Goal: Task Accomplishment & Management: Use online tool/utility

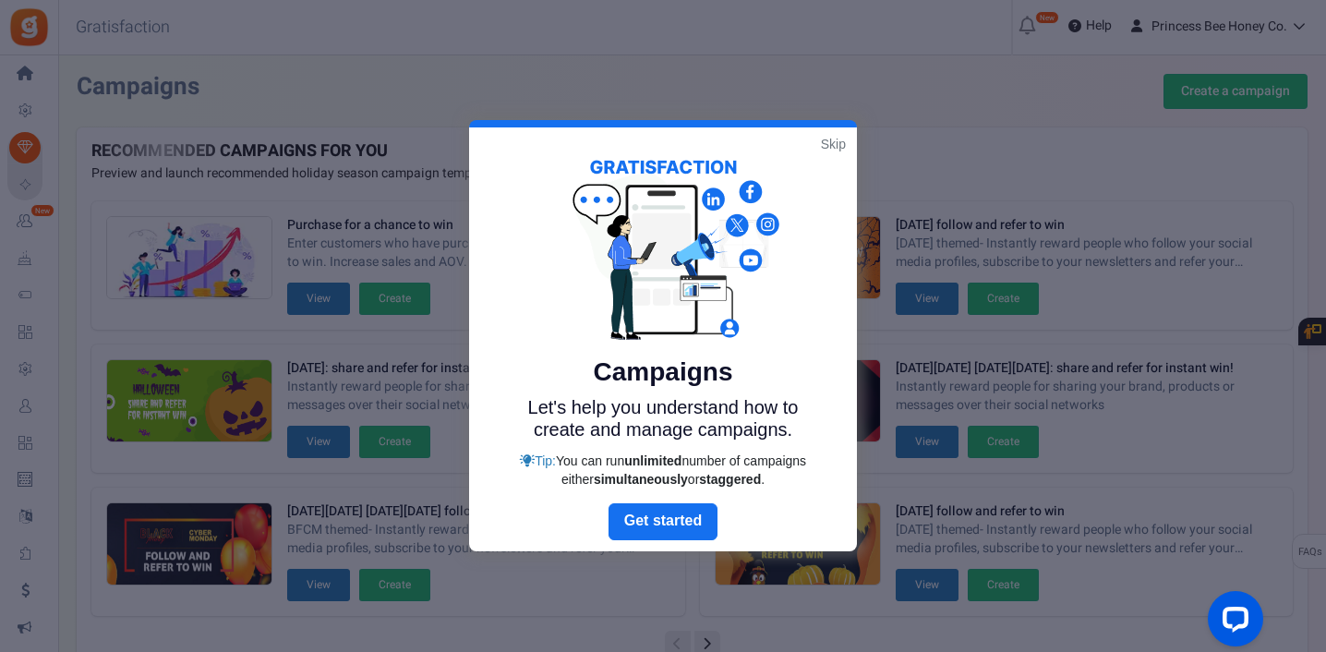
click at [842, 142] on link "Skip" at bounding box center [833, 144] width 25 height 18
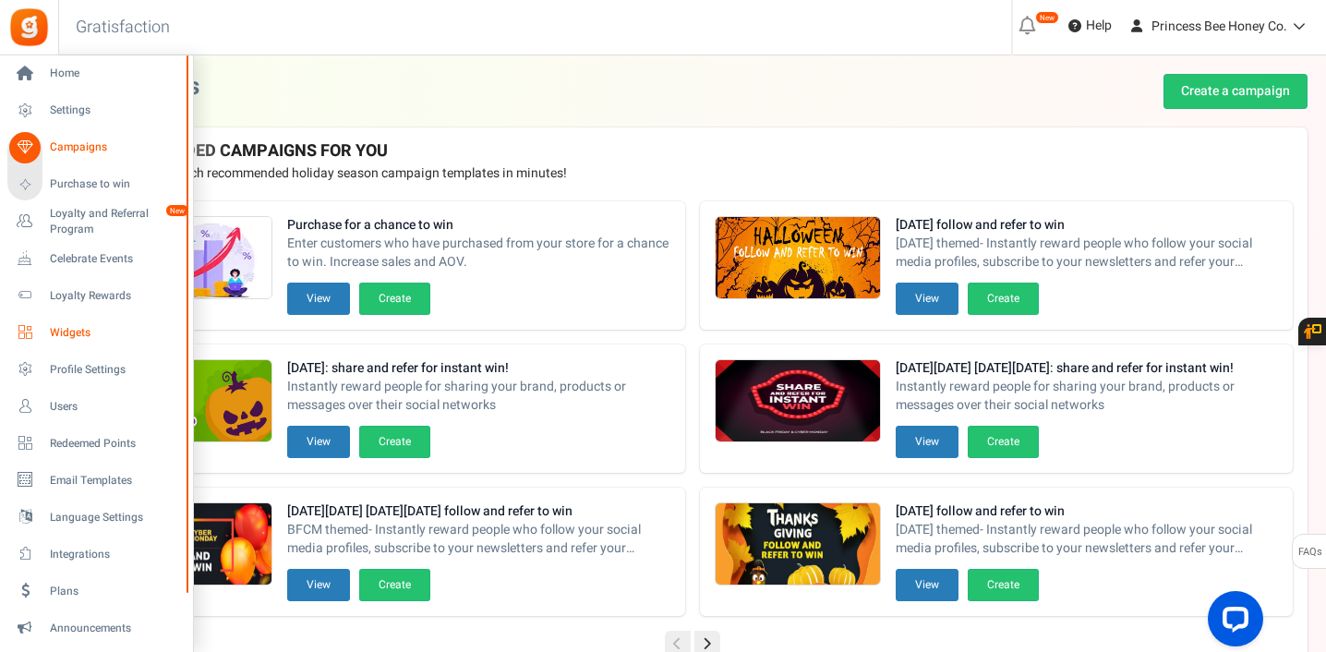
click at [72, 332] on span "Widgets" at bounding box center [114, 333] width 129 height 16
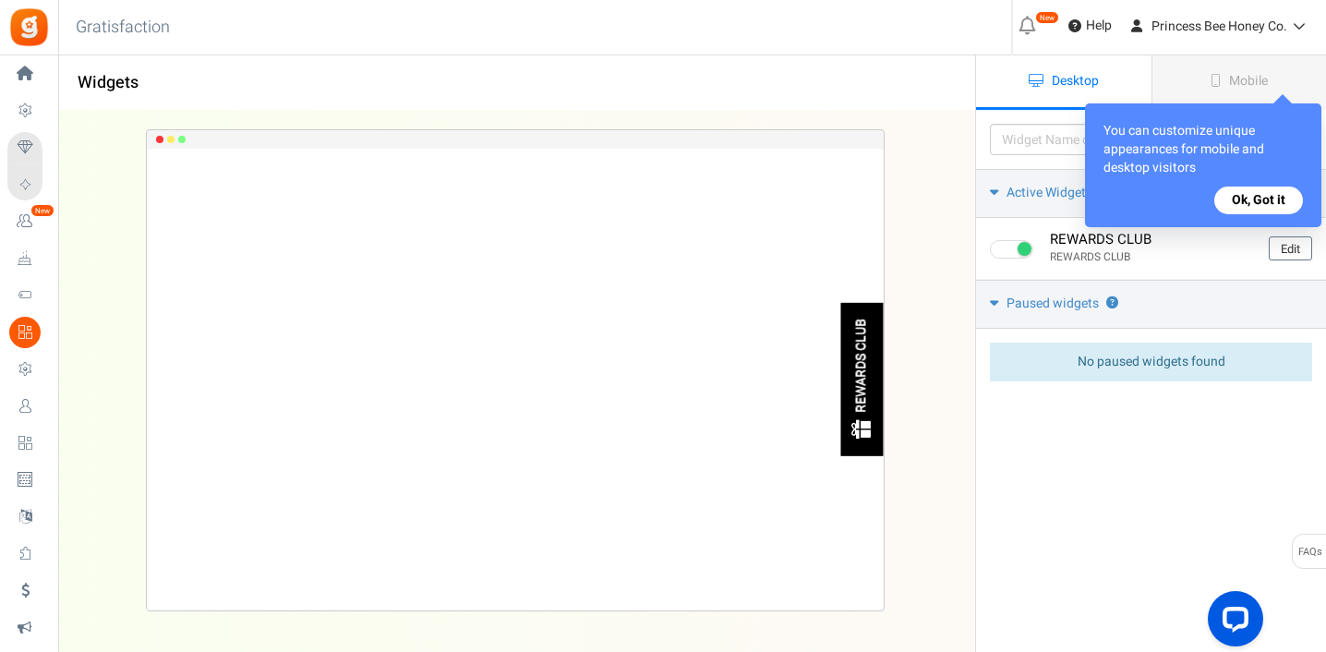
click at [1259, 200] on button "Ok, Got it" at bounding box center [1258, 201] width 89 height 28
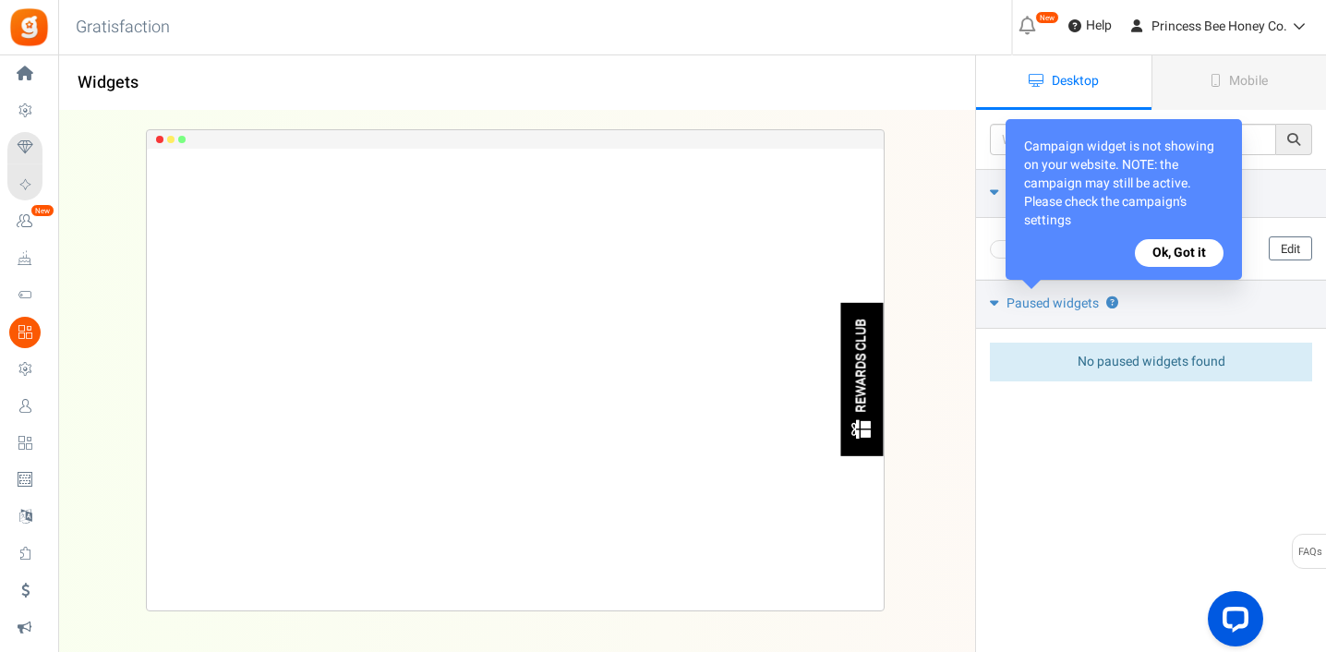
click at [1180, 254] on button "Ok, Got it" at bounding box center [1179, 253] width 89 height 28
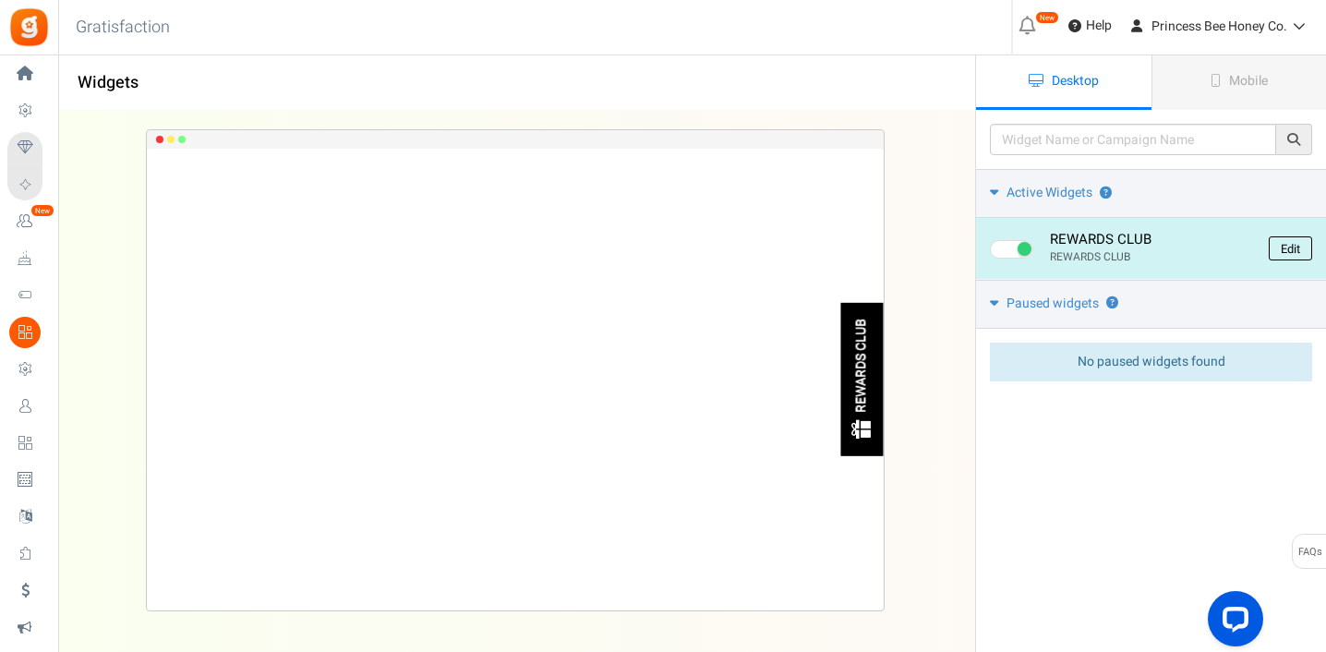
click at [1290, 250] on link "Edit" at bounding box center [1290, 248] width 43 height 24
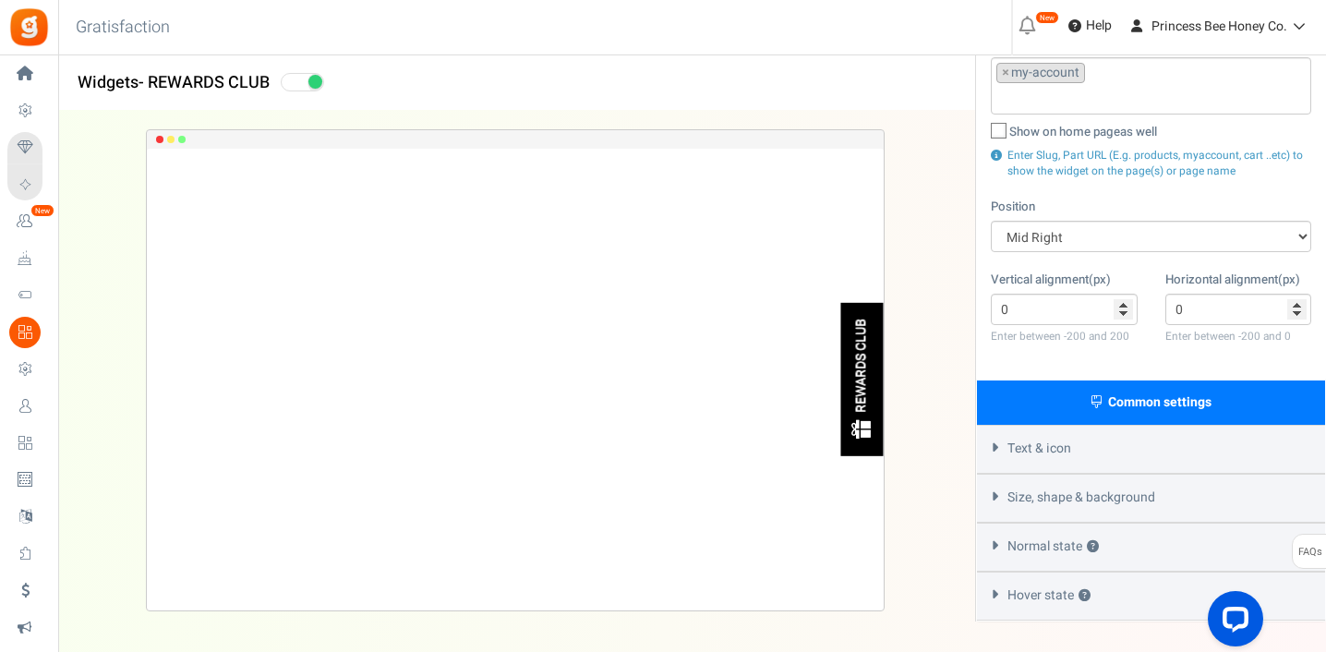
scroll to position [302, 0]
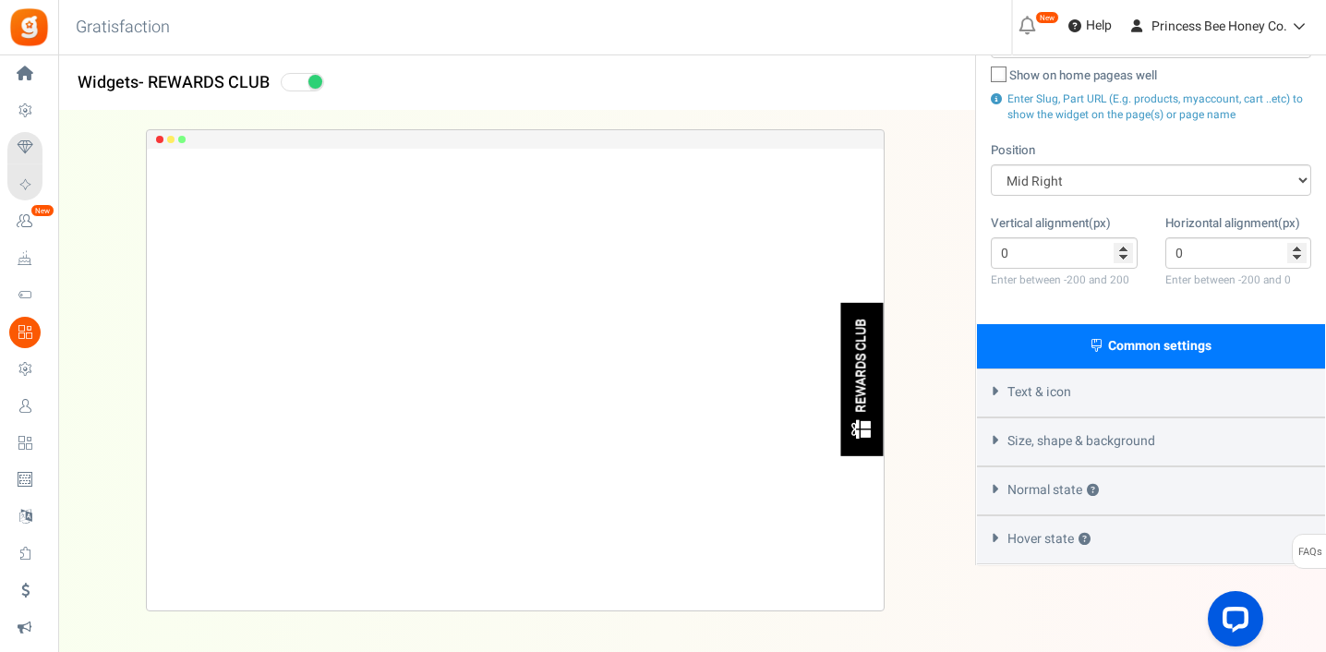
click at [1142, 385] on div "Text & icon" at bounding box center [1151, 392] width 348 height 49
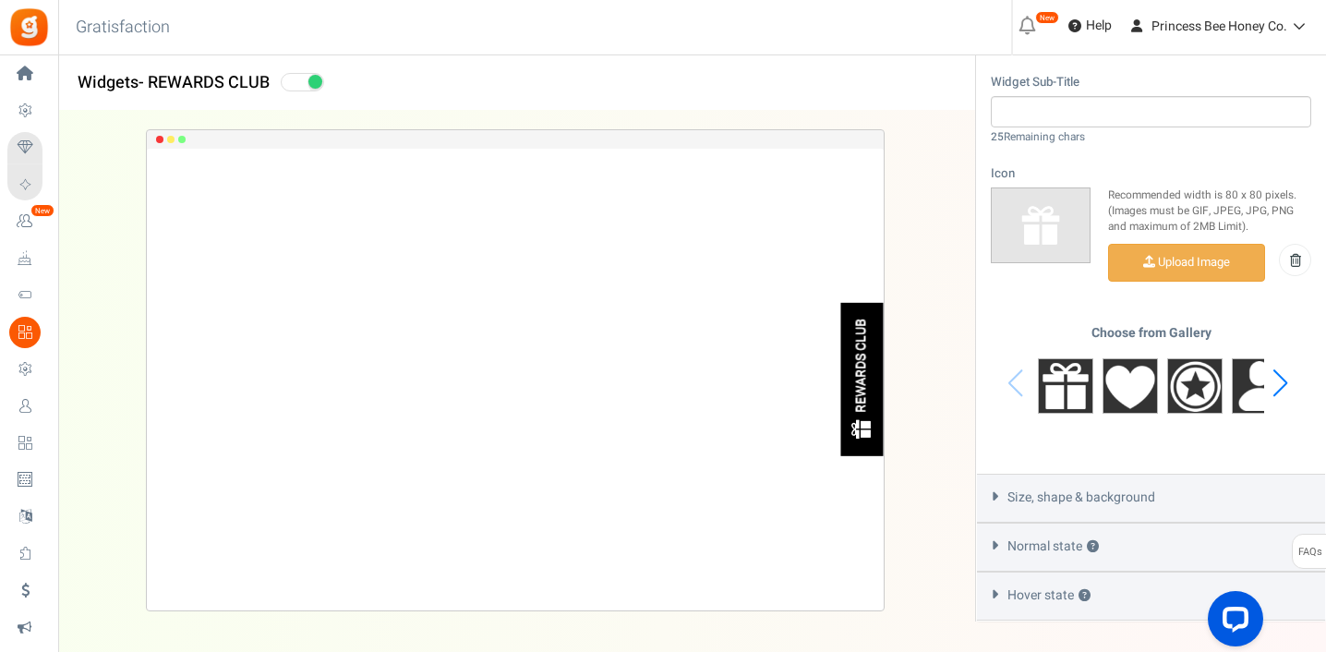
scroll to position [802, 0]
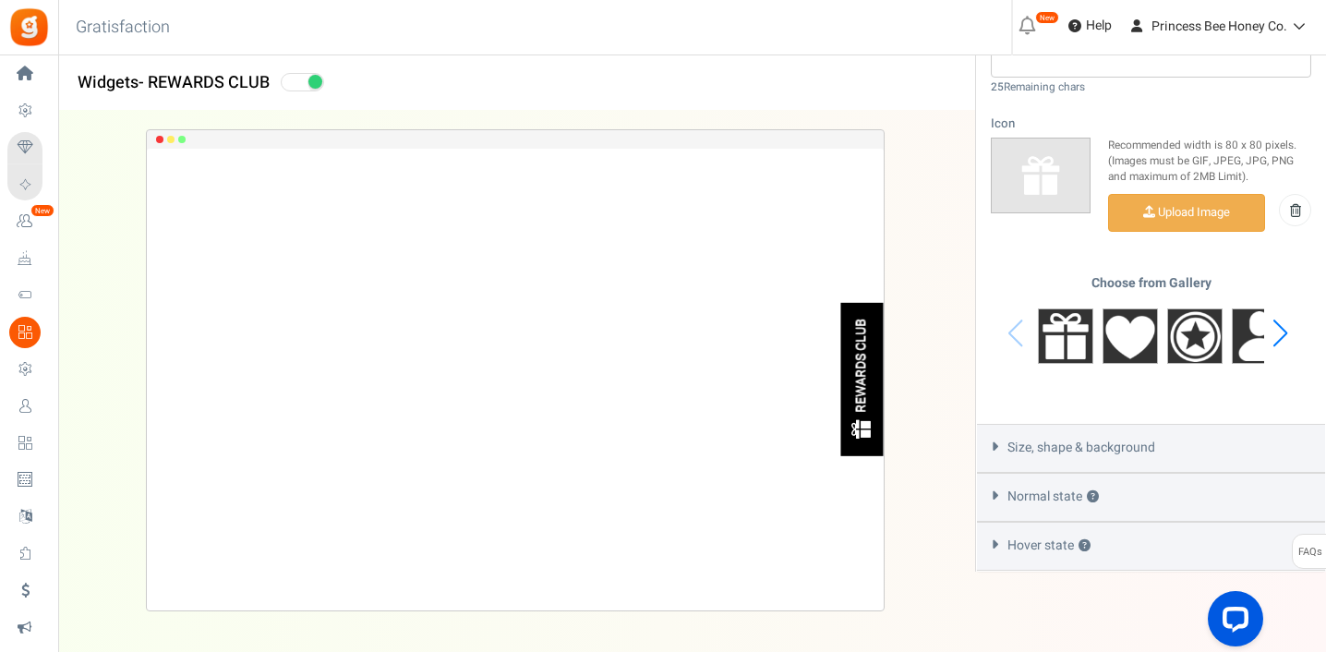
click at [1090, 439] on span "Size, shape & background" at bounding box center [1081, 448] width 148 height 18
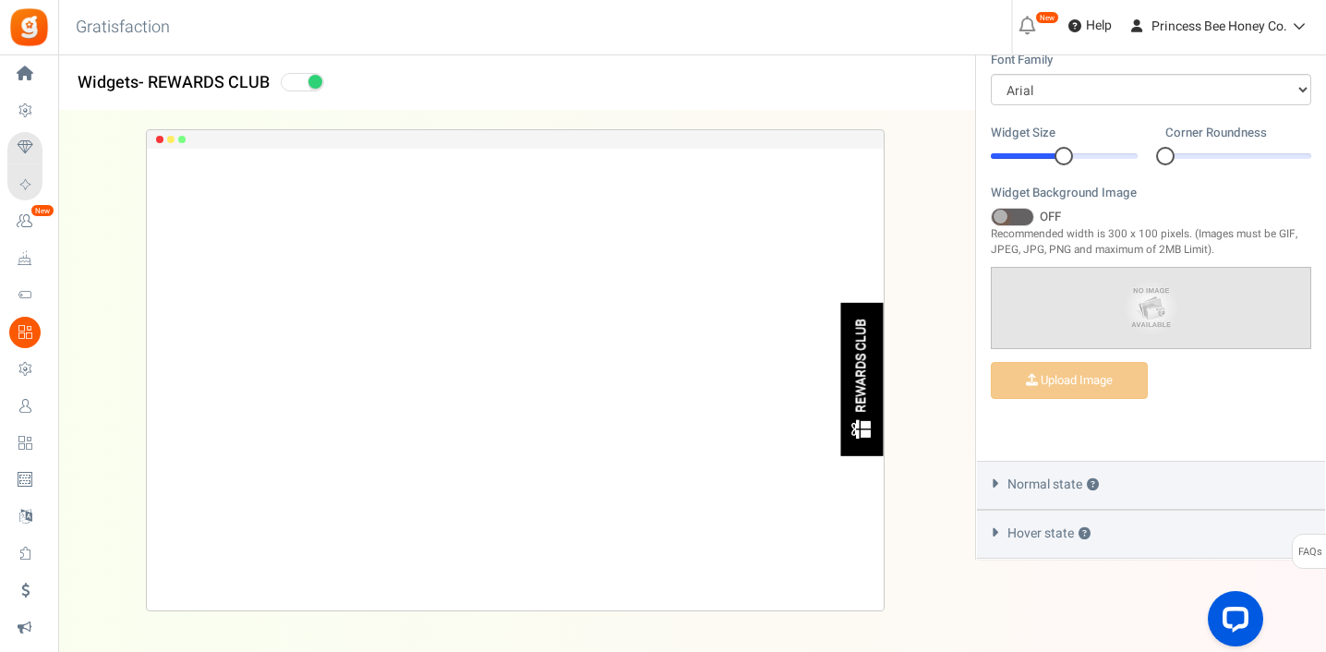
scroll to position [698, 0]
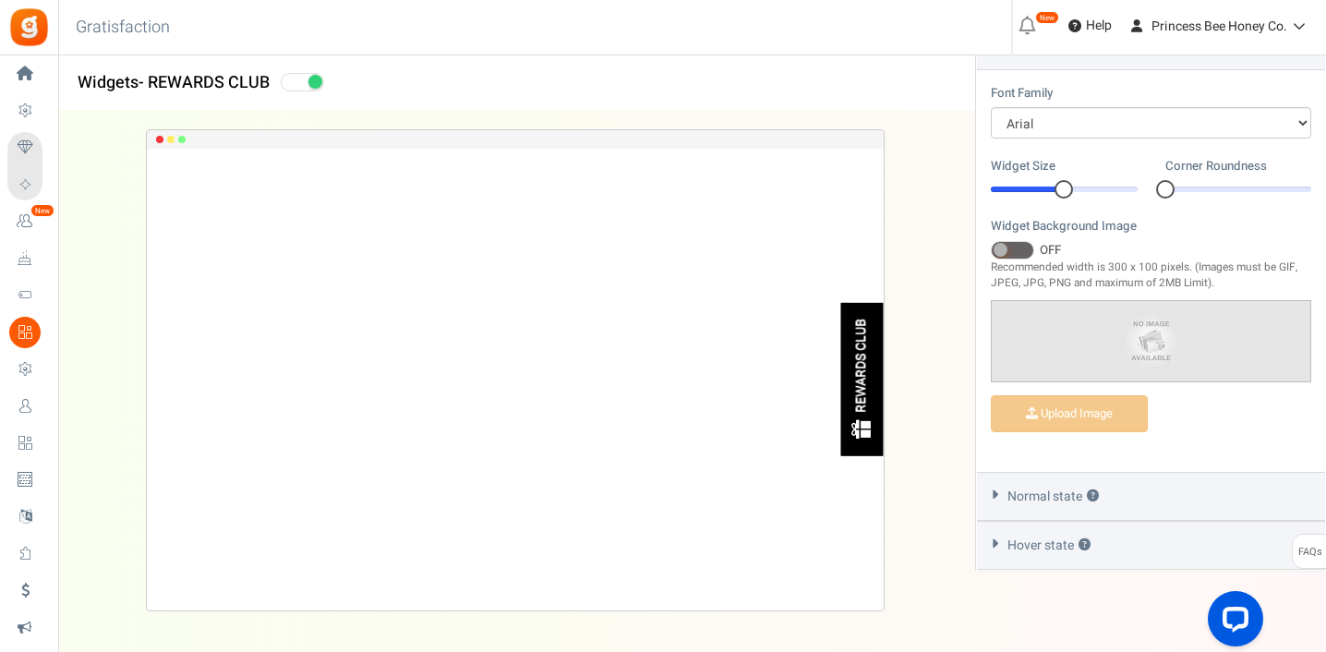
click at [1065, 488] on span "Normal state ?" at bounding box center [1052, 497] width 91 height 18
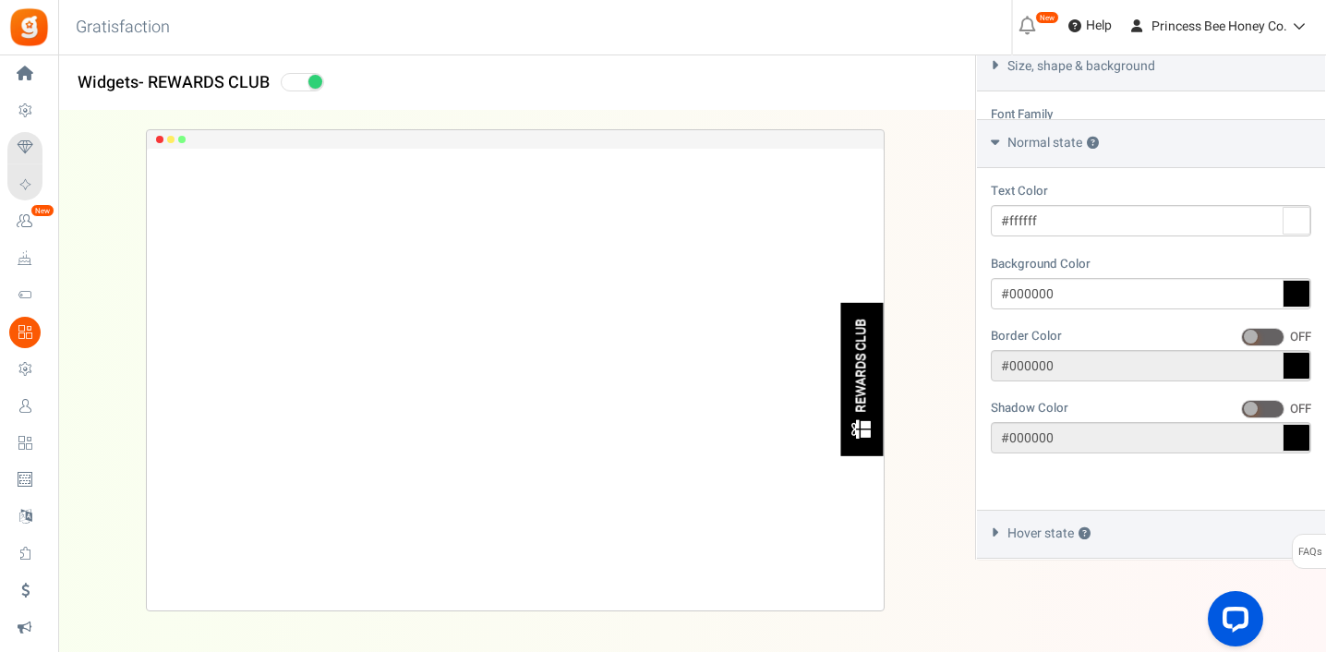
scroll to position [616, 0]
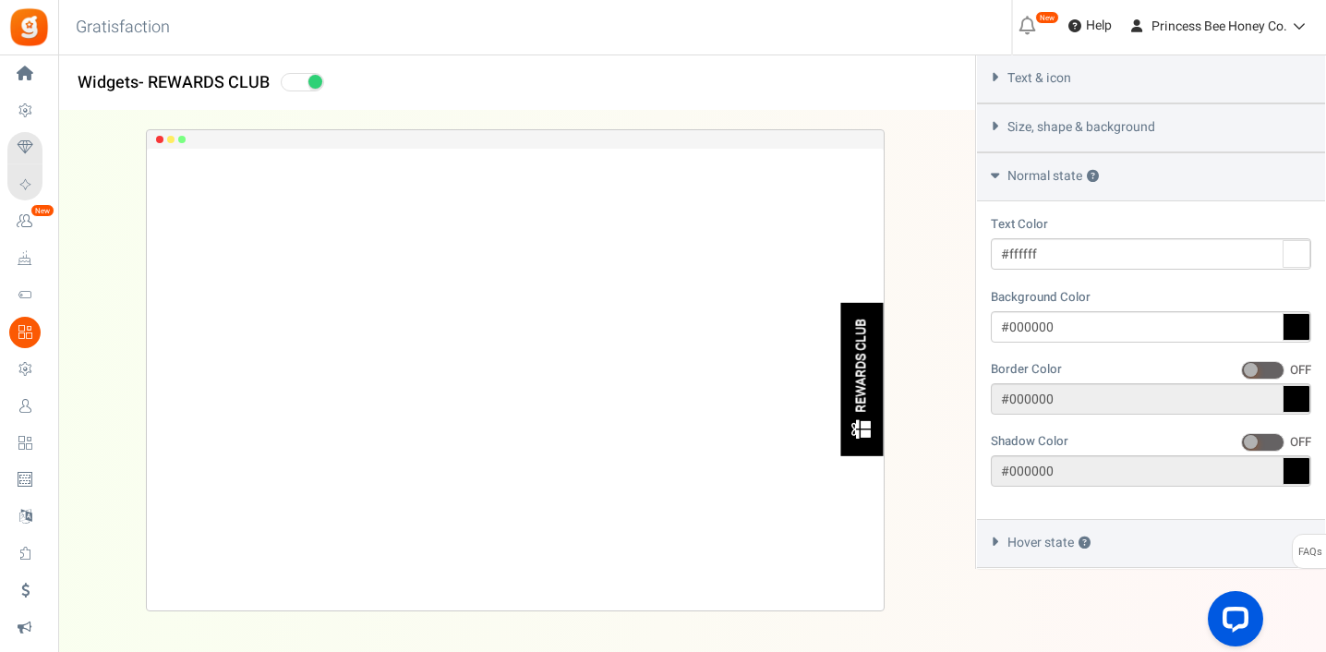
click at [1105, 530] on div "Hover state ?" at bounding box center [1151, 543] width 348 height 49
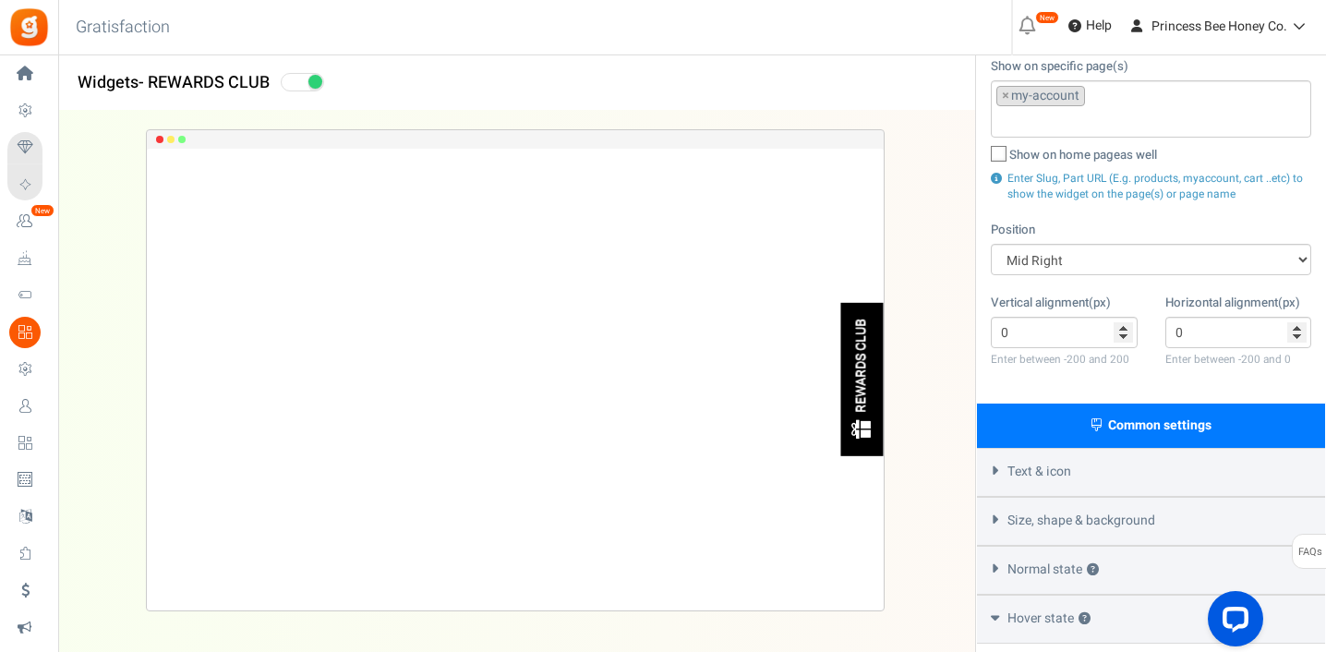
scroll to position [0, 0]
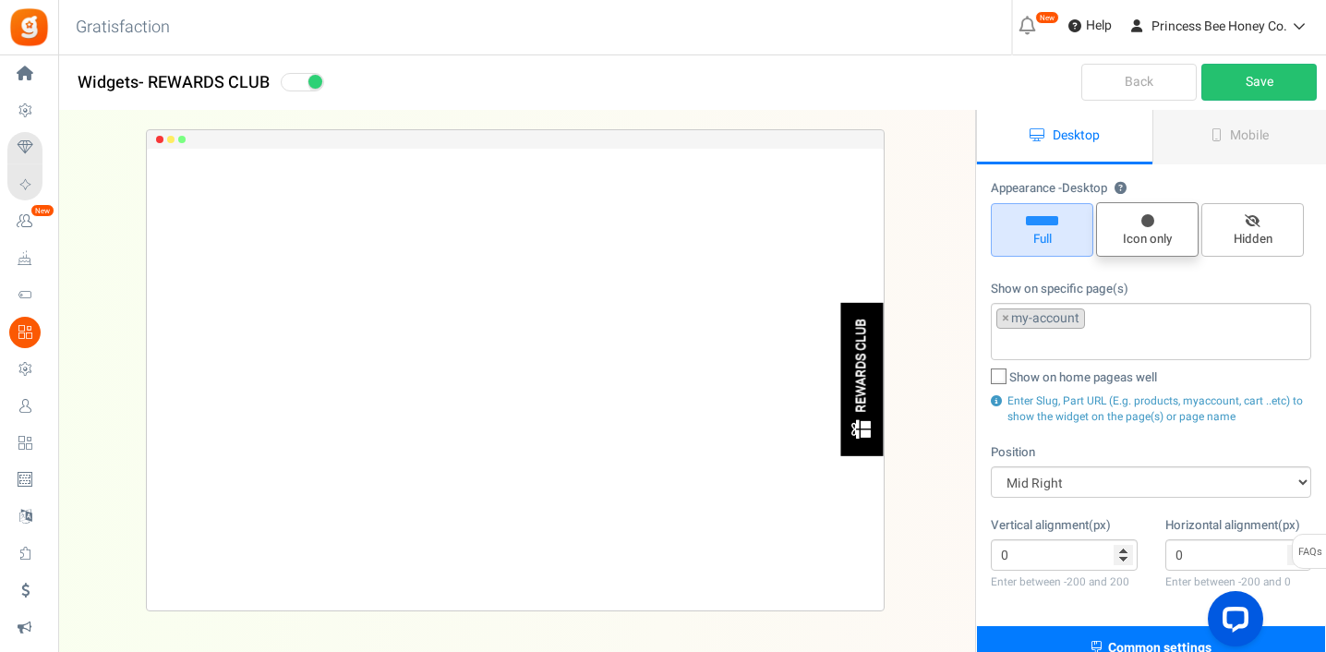
click at [1166, 223] on span "Icon only" at bounding box center [1147, 229] width 102 height 54
click at [1160, 218] on input "Icon only" at bounding box center [1154, 212] width 12 height 12
radio input "true"
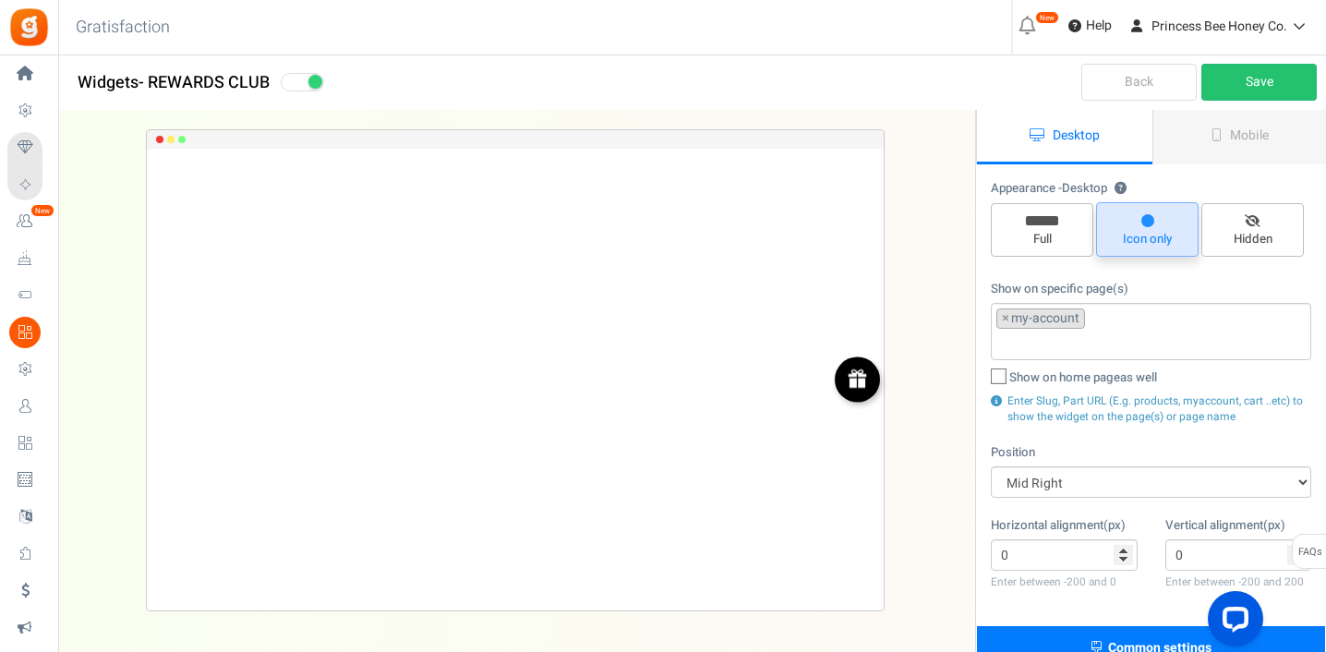
drag, startPoint x: 1041, startPoint y: 226, endPoint x: 1109, endPoint y: 230, distance: 68.4
click at [1041, 226] on span "Full" at bounding box center [1042, 230] width 102 height 54
click at [1043, 219] on input "Full" at bounding box center [1049, 213] width 12 height 12
radio input "true"
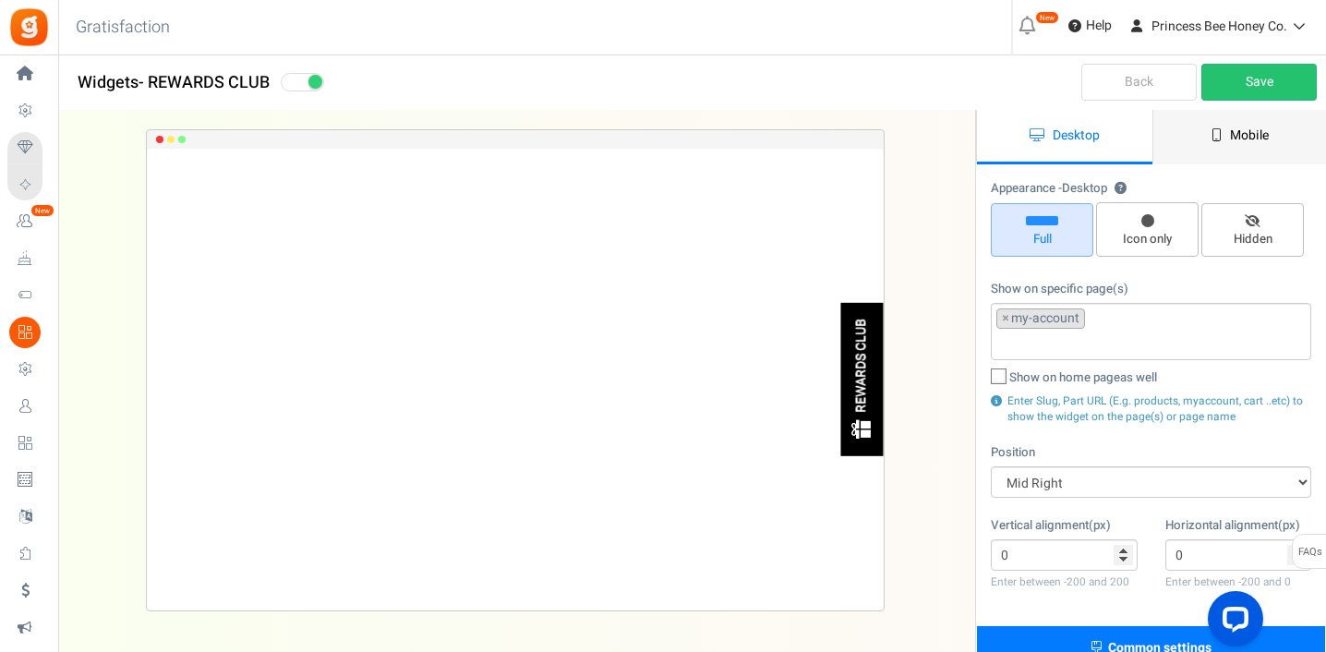
click at [1235, 145] on link "Mobile" at bounding box center [1239, 137] width 175 height 54
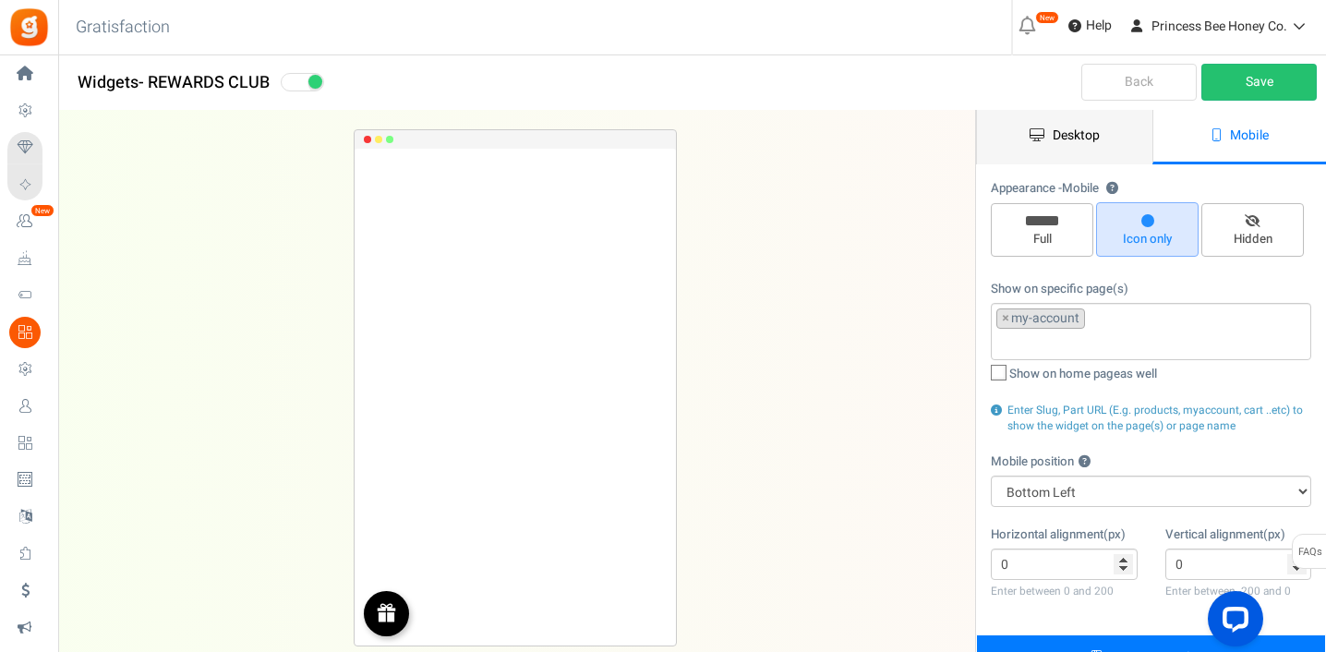
click at [1109, 142] on link "Desktop" at bounding box center [1064, 137] width 175 height 54
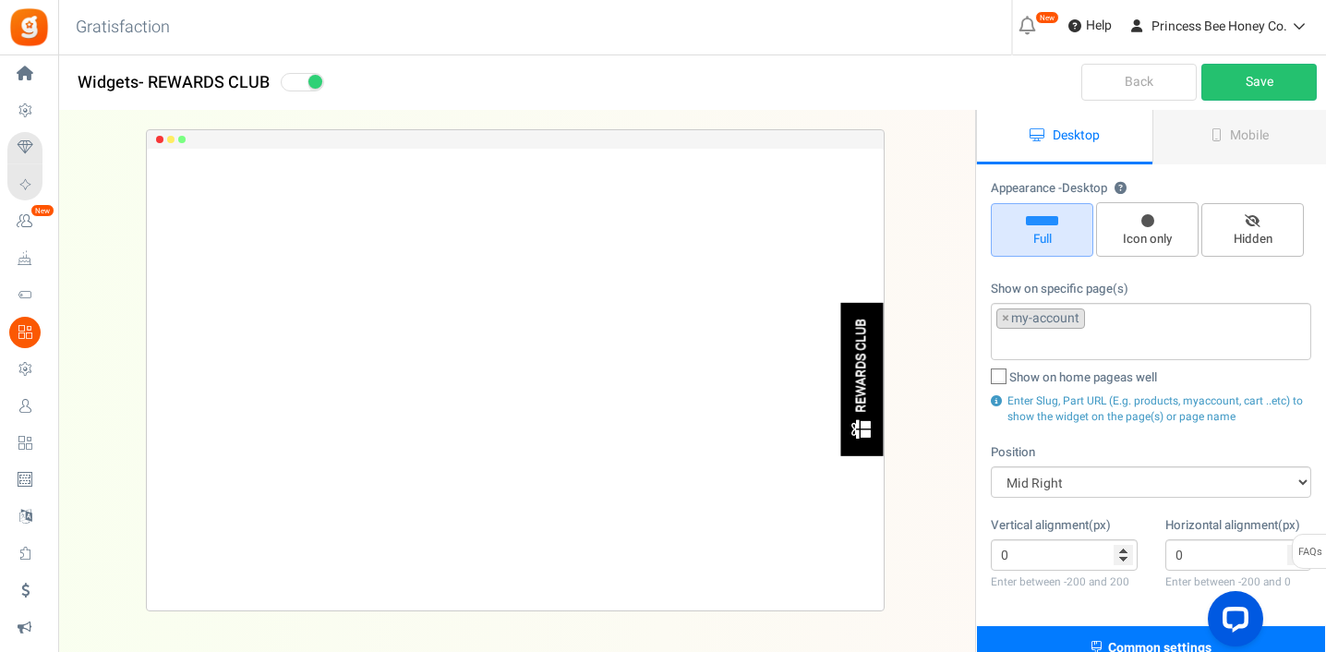
click at [1152, 86] on link "Back" at bounding box center [1138, 82] width 115 height 37
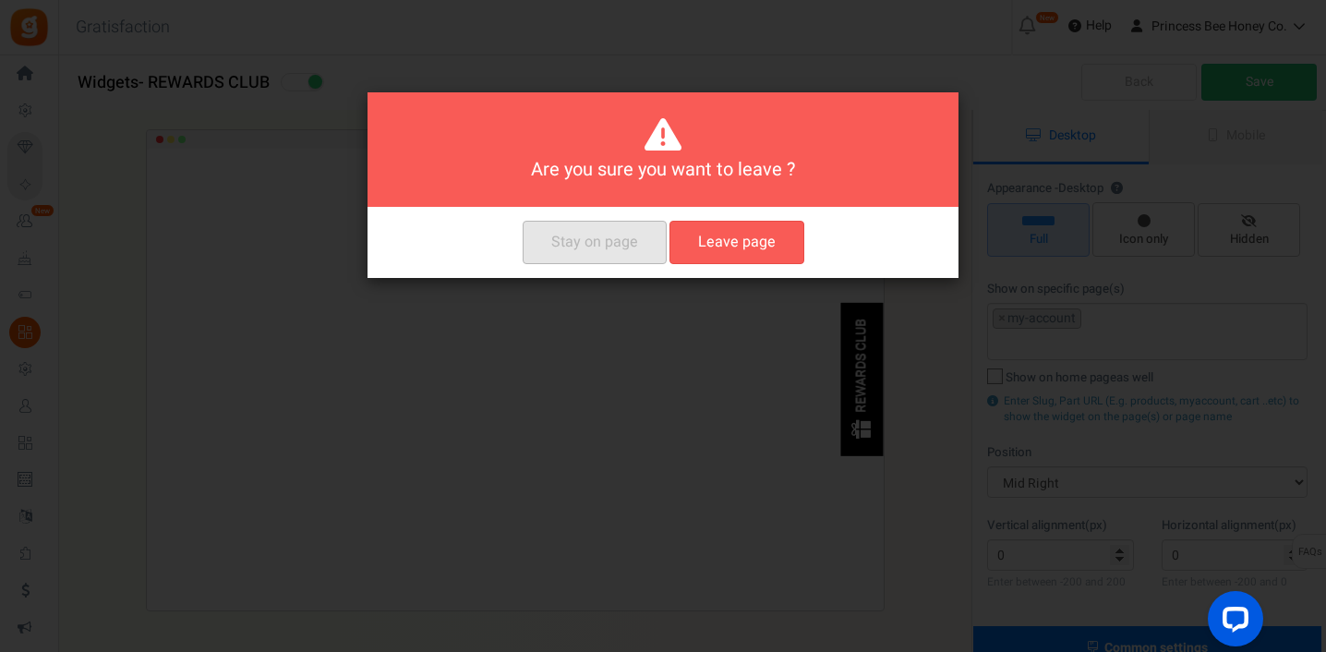
click at [611, 252] on button "Stay on page" at bounding box center [595, 242] width 144 height 43
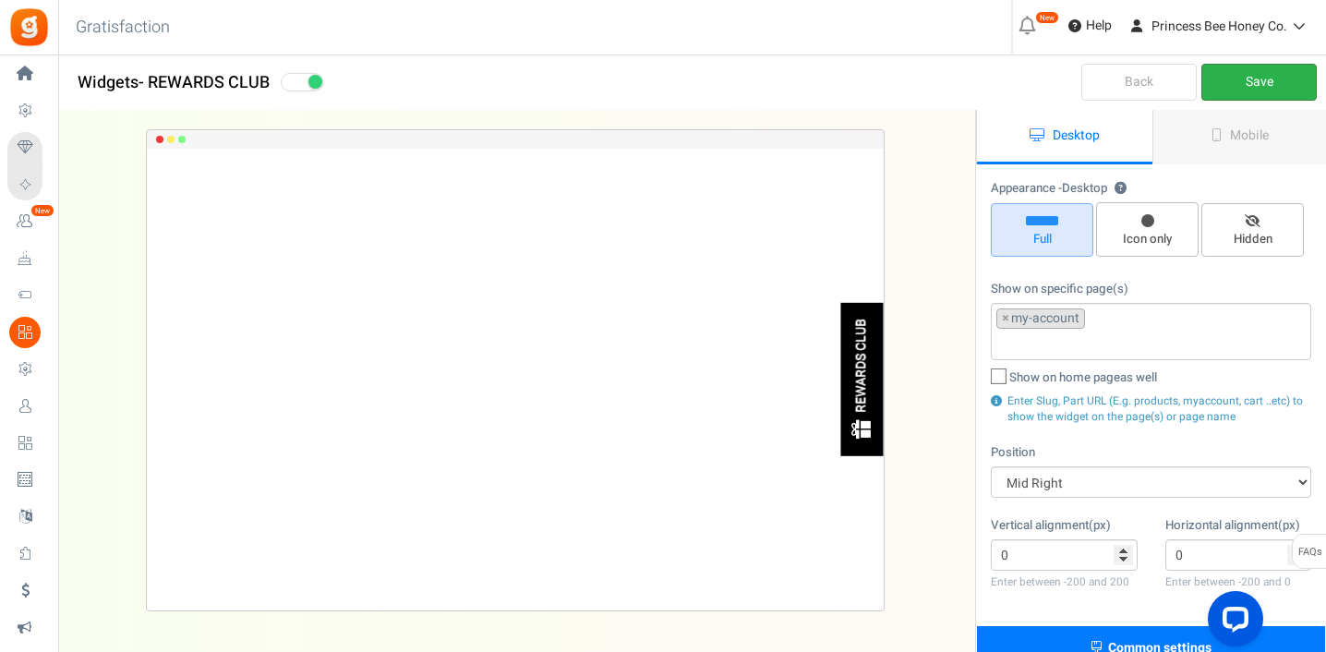
click at [1266, 85] on link "Save" at bounding box center [1258, 82] width 115 height 37
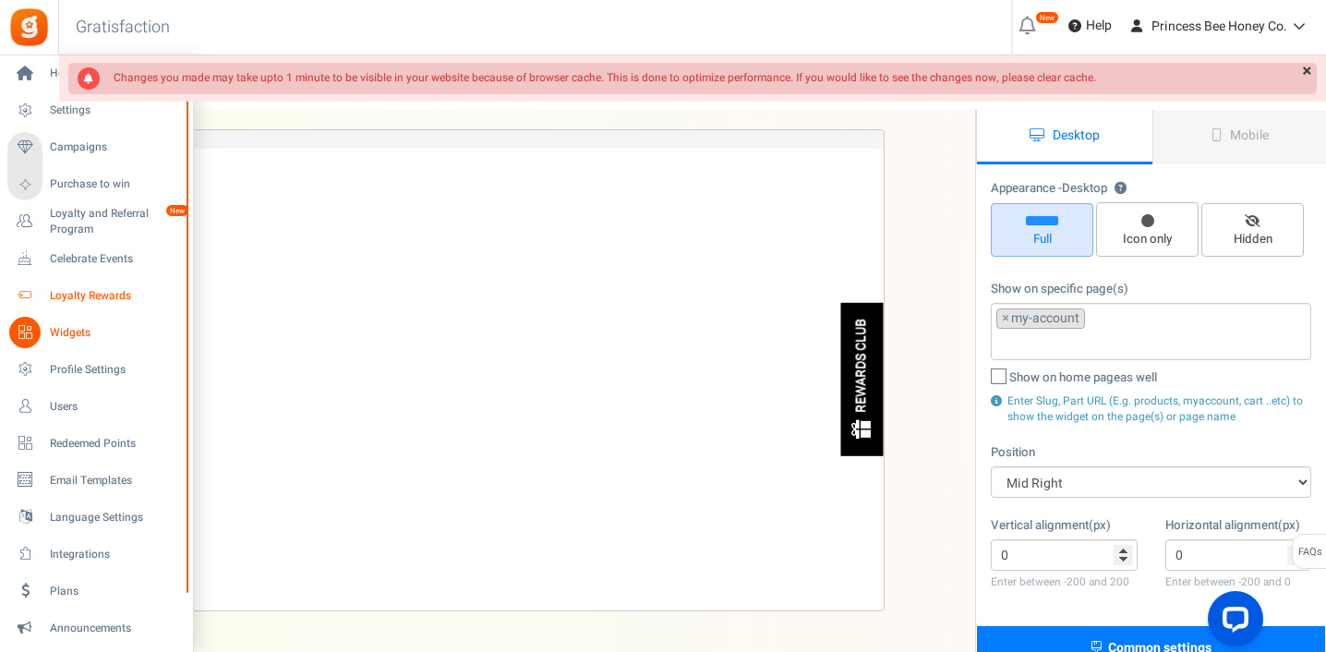
click at [102, 296] on span "Loyalty Rewards" at bounding box center [114, 296] width 129 height 16
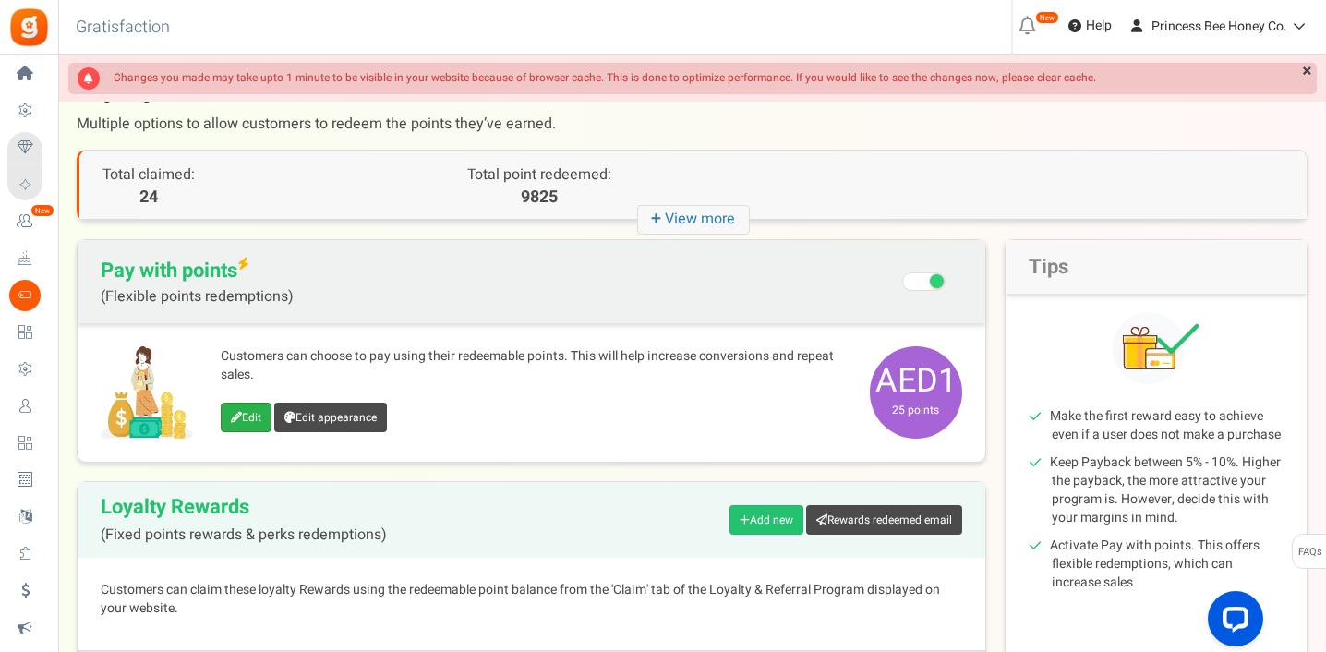
click at [240, 413] on link "Edit" at bounding box center [246, 418] width 51 height 30
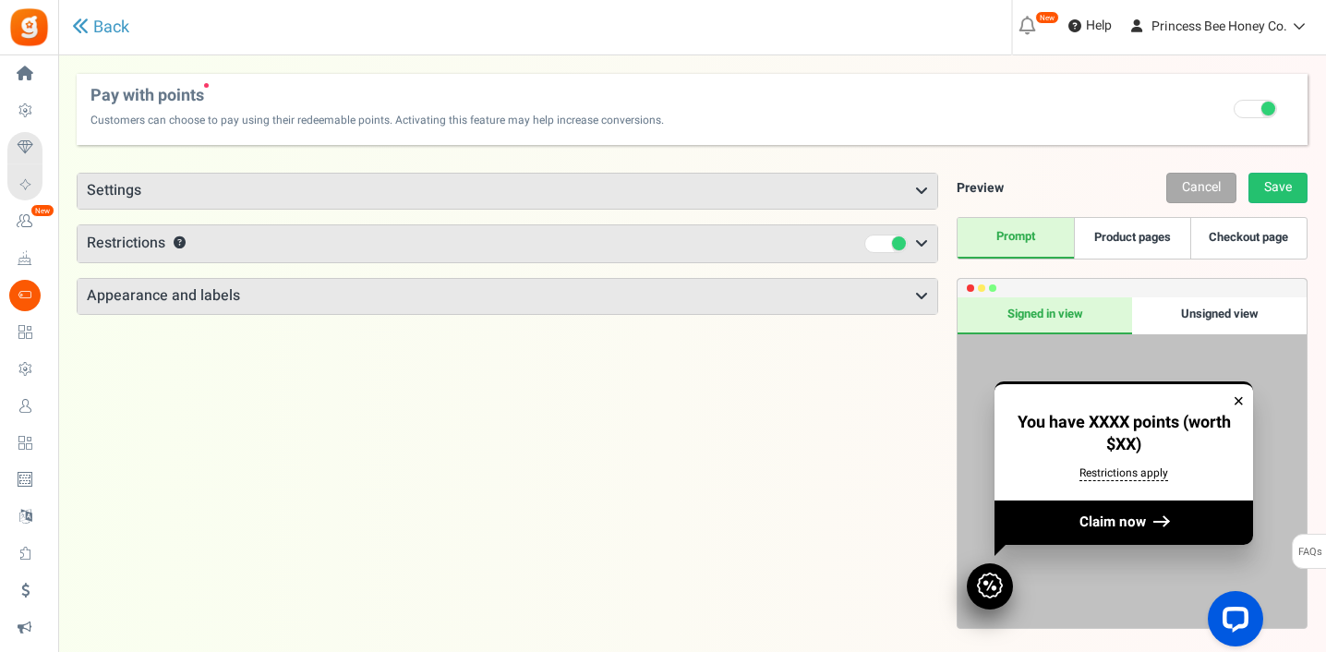
click at [1204, 313] on div "Unsigned view" at bounding box center [1219, 315] width 175 height 37
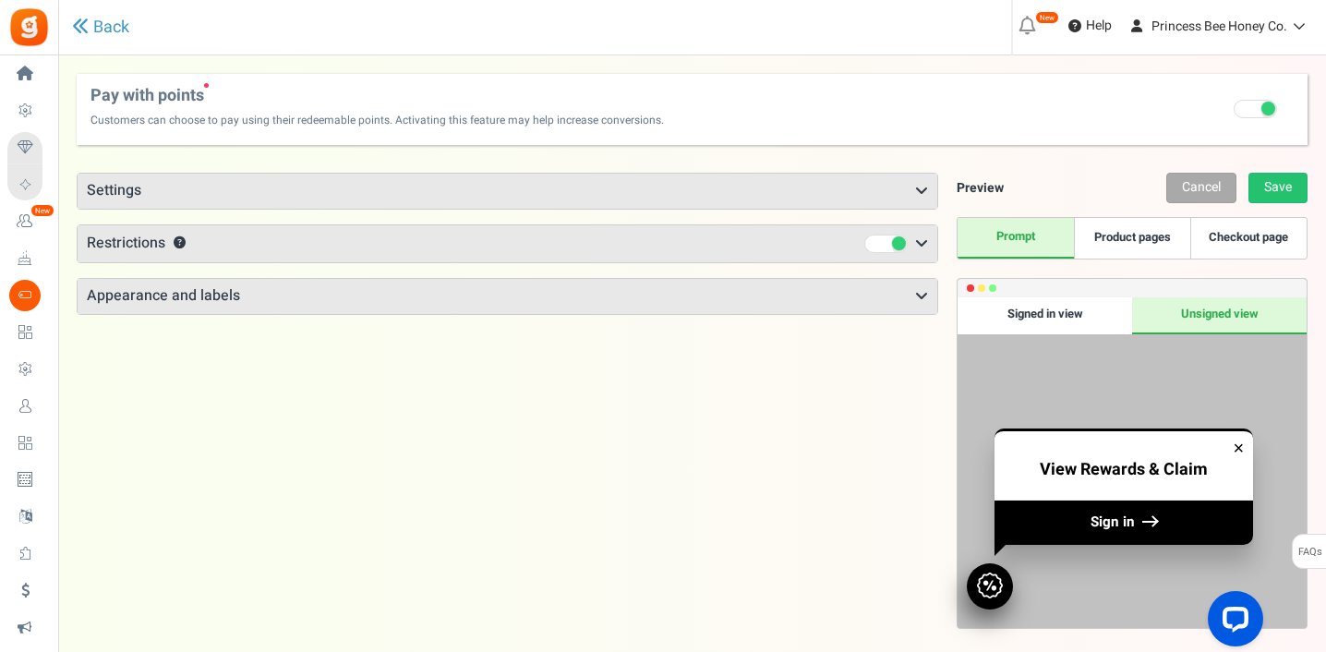
click at [1073, 314] on div "Signed in view" at bounding box center [1045, 315] width 175 height 37
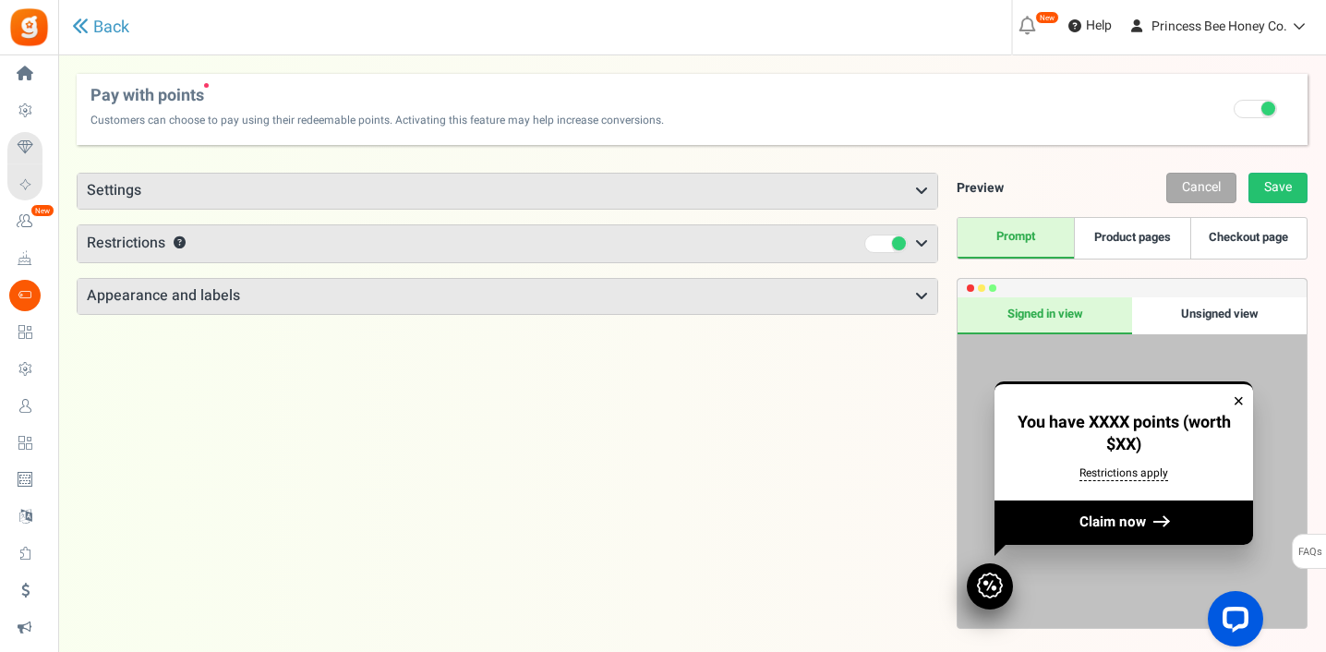
click at [923, 185] on icon at bounding box center [921, 191] width 13 height 15
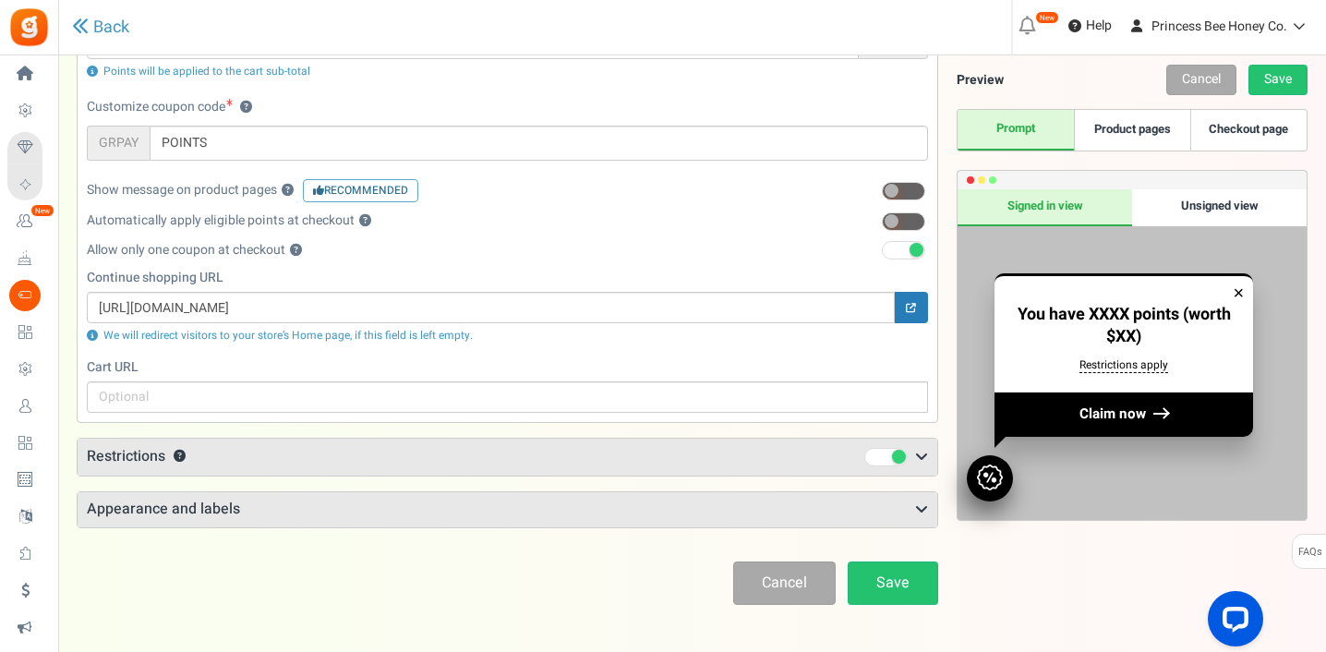
scroll to position [244, 0]
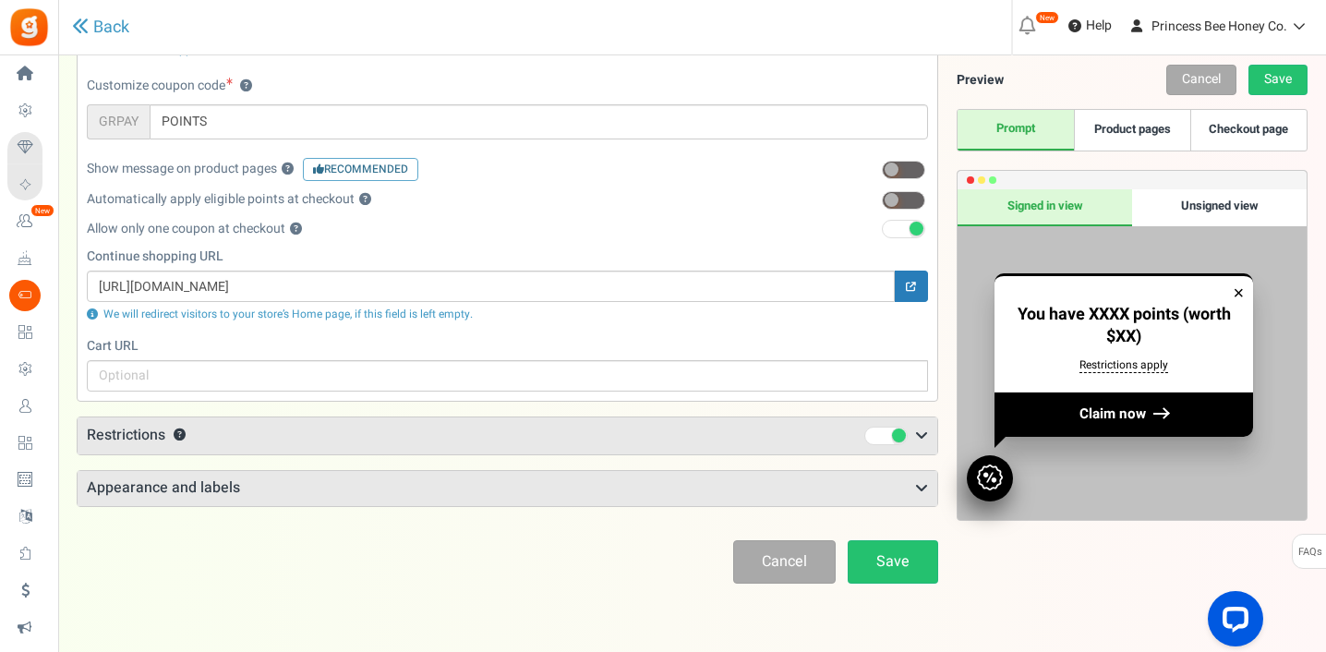
click at [787, 428] on h3 "Restrictions ?" at bounding box center [508, 435] width 860 height 37
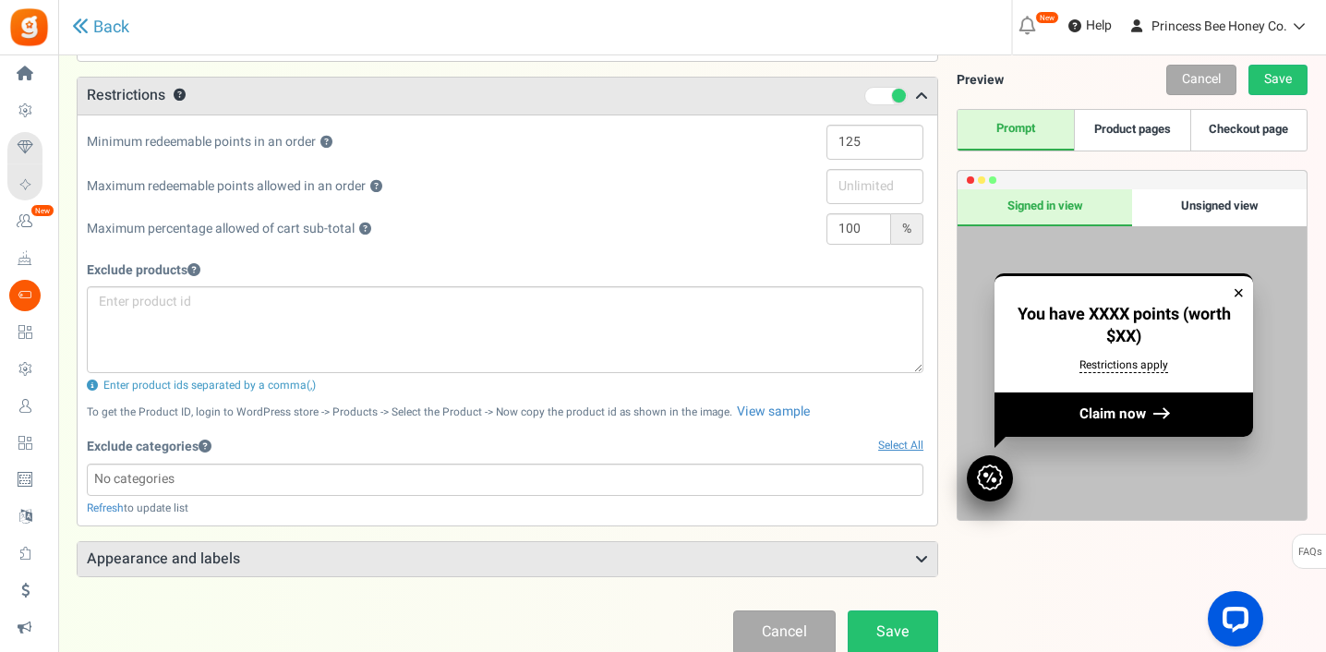
scroll to position [693, 0]
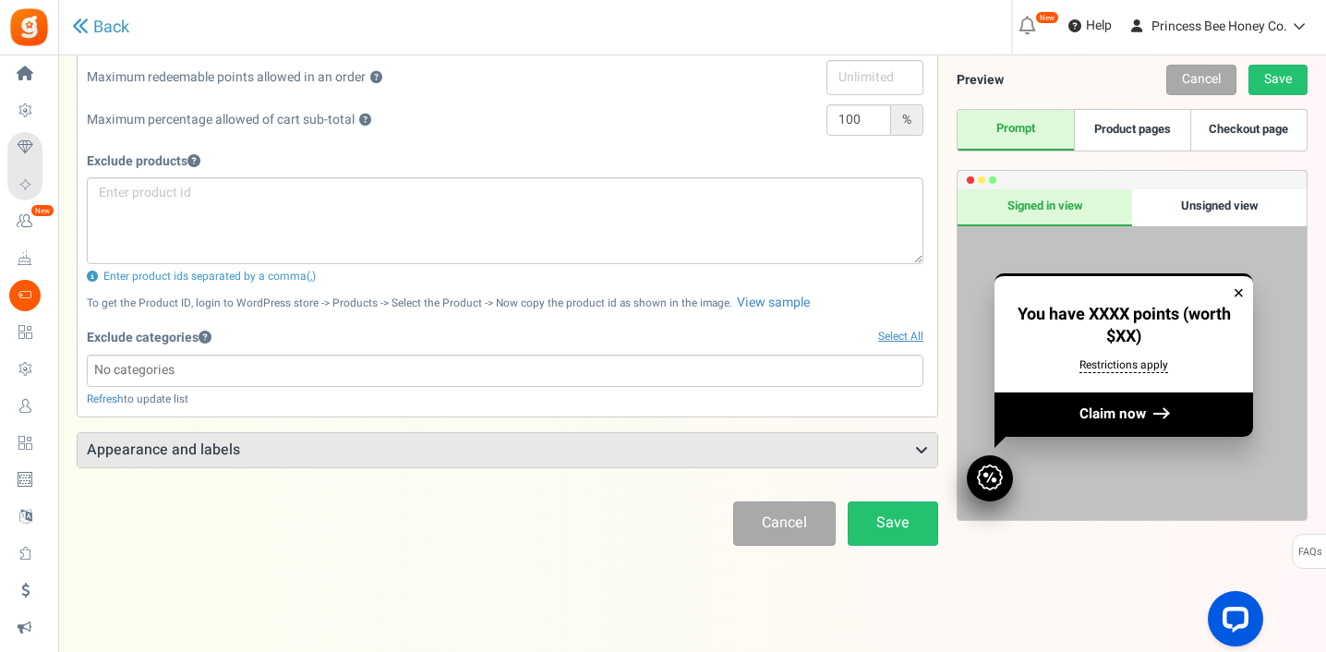
click at [655, 449] on h3 "Appearance and labels" at bounding box center [508, 450] width 860 height 35
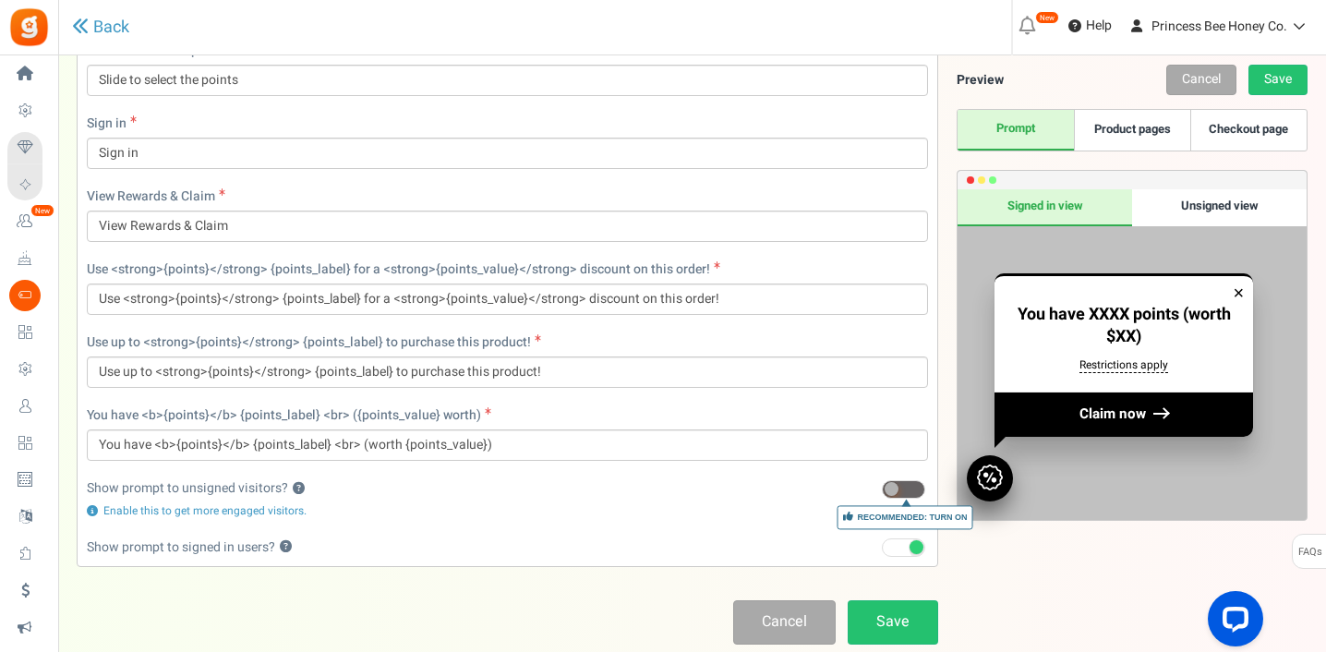
scroll to position [1658, 0]
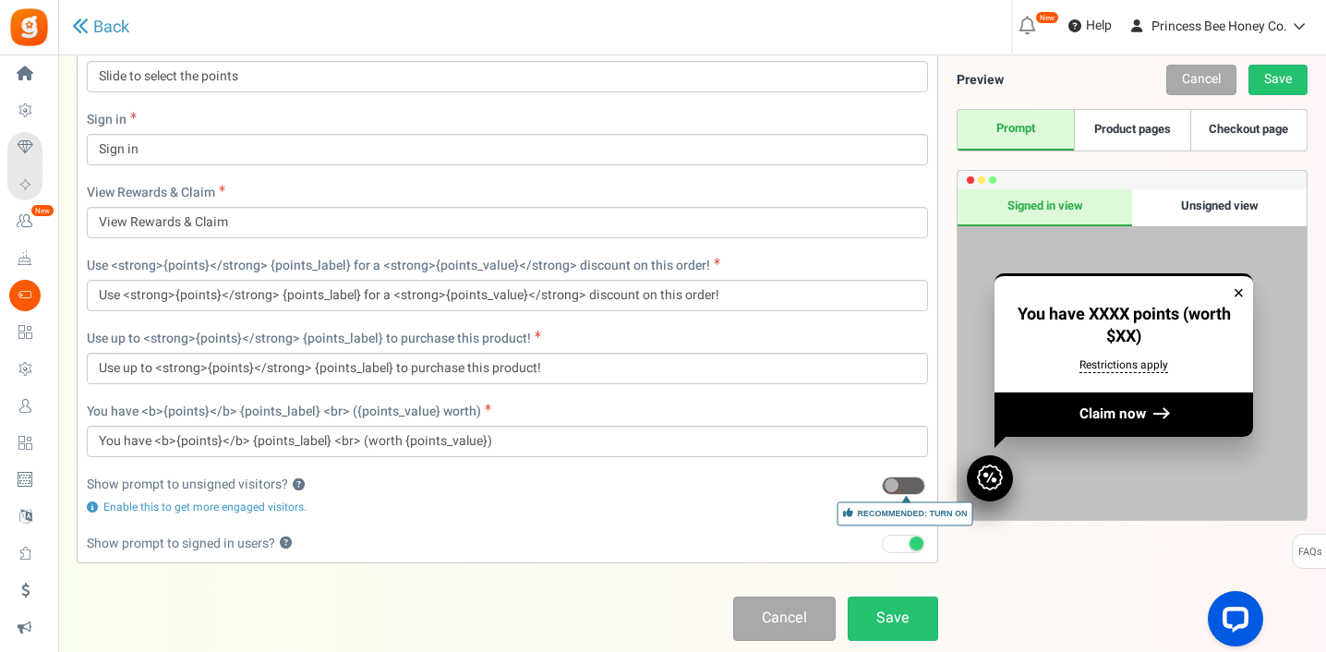
click at [1124, 131] on link "Product pages" at bounding box center [1132, 130] width 116 height 41
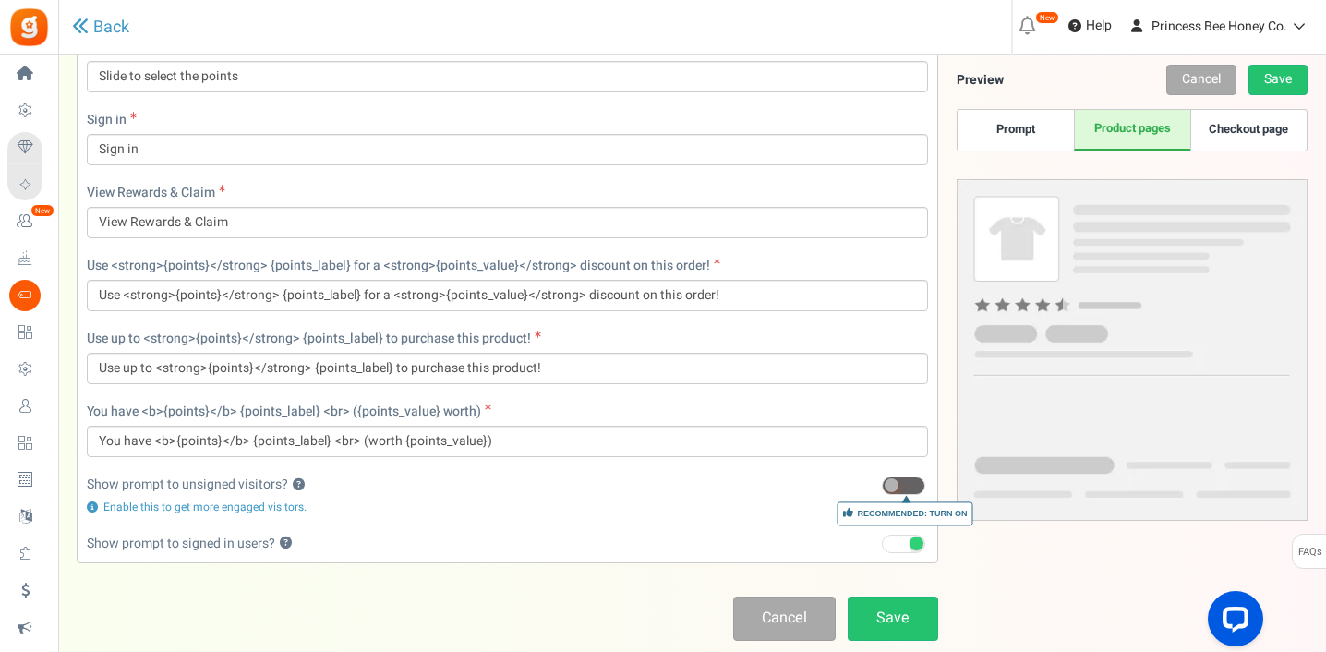
click at [1250, 130] on link "Checkout page" at bounding box center [1248, 130] width 116 height 41
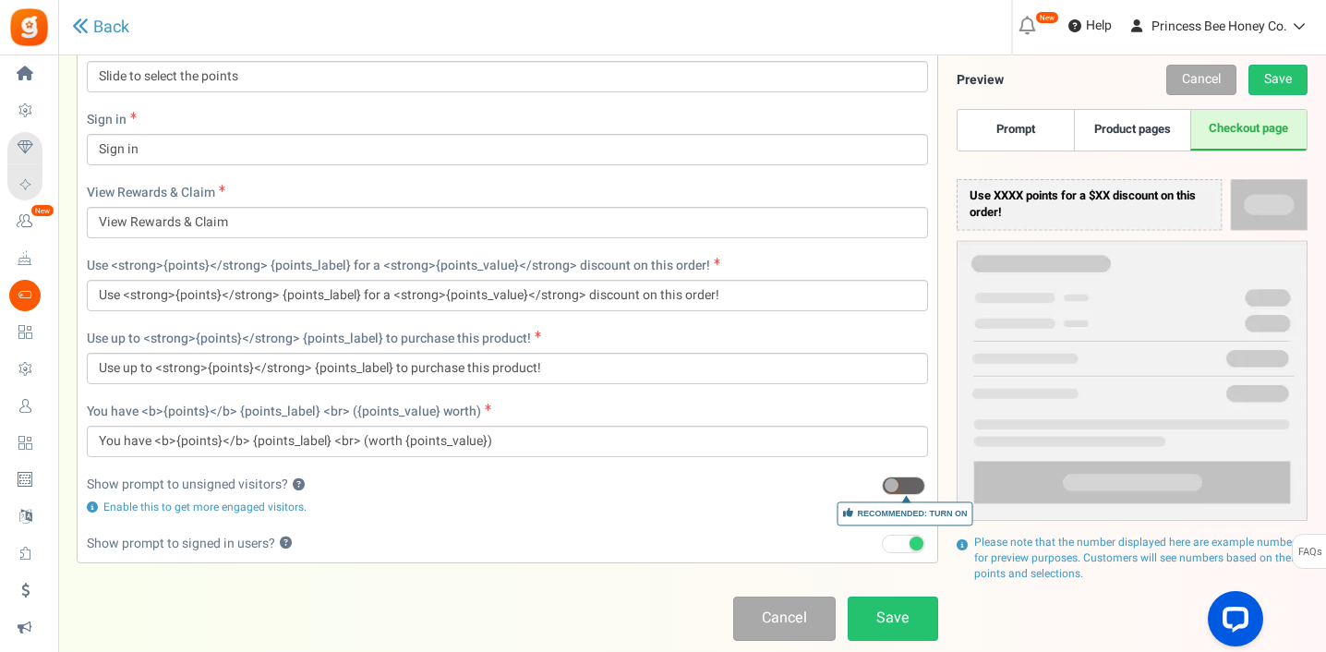
click at [1183, 132] on link "Product pages" at bounding box center [1132, 130] width 116 height 41
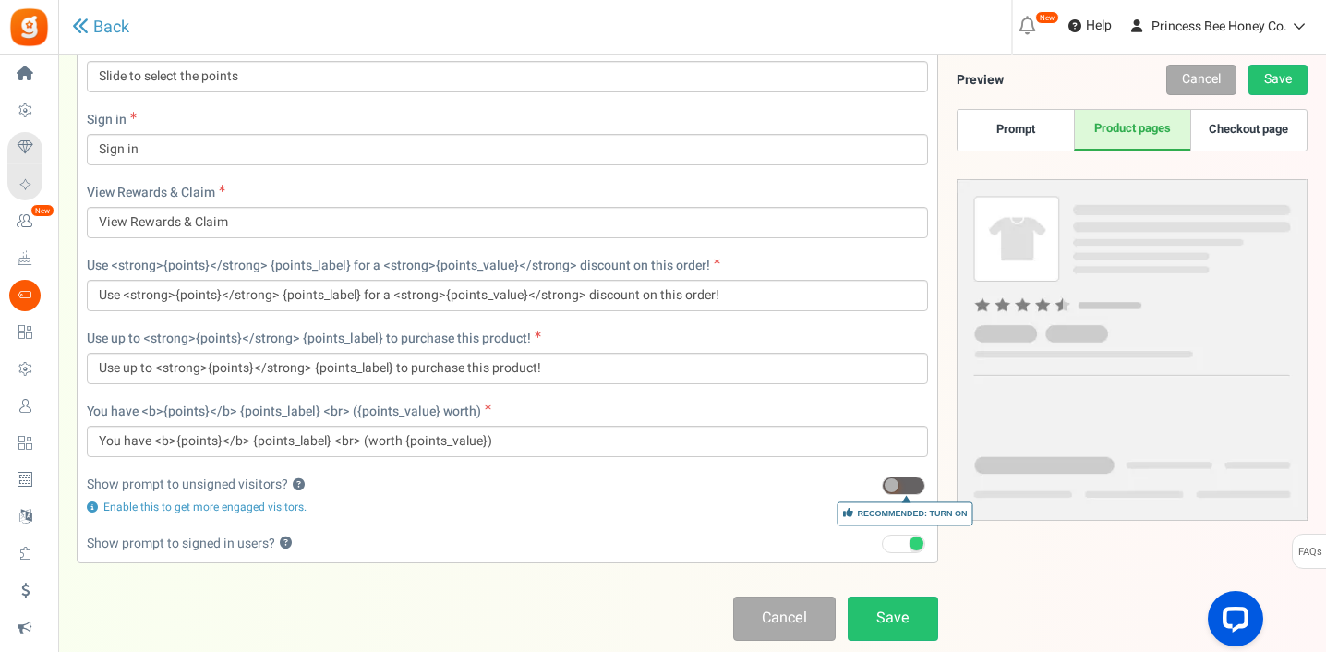
scroll to position [1752, 0]
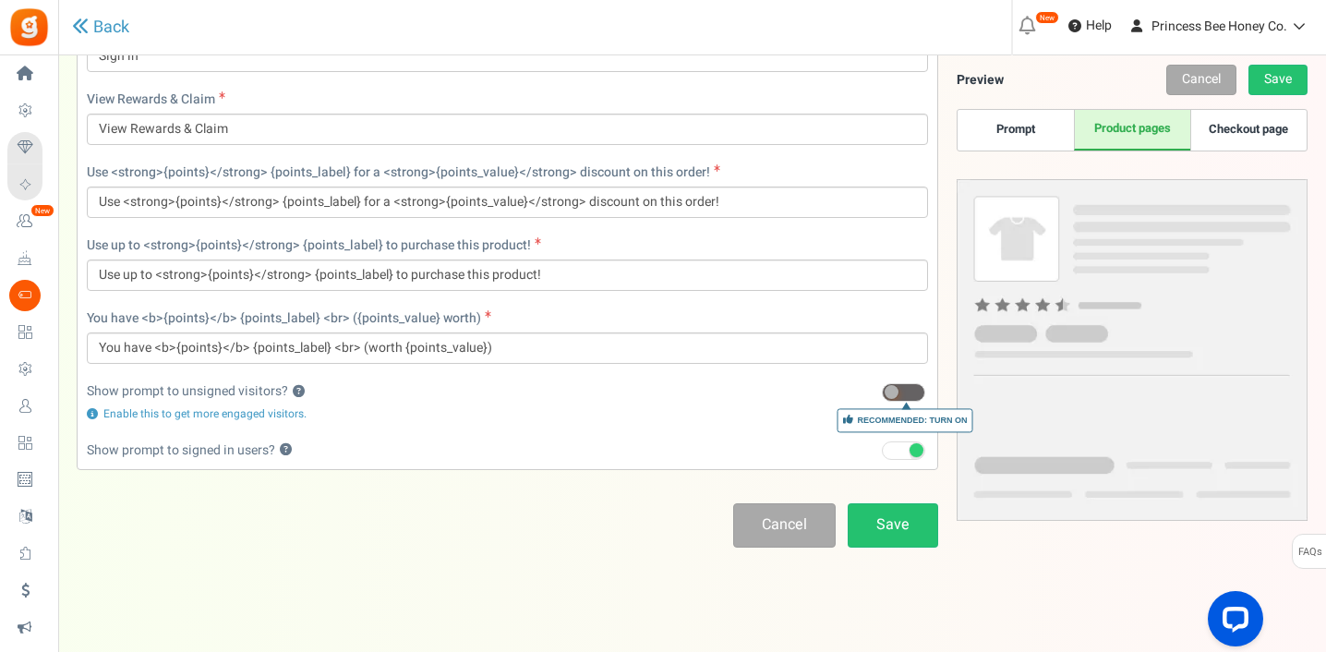
click at [1004, 123] on link "Prompt" at bounding box center [1016, 130] width 116 height 41
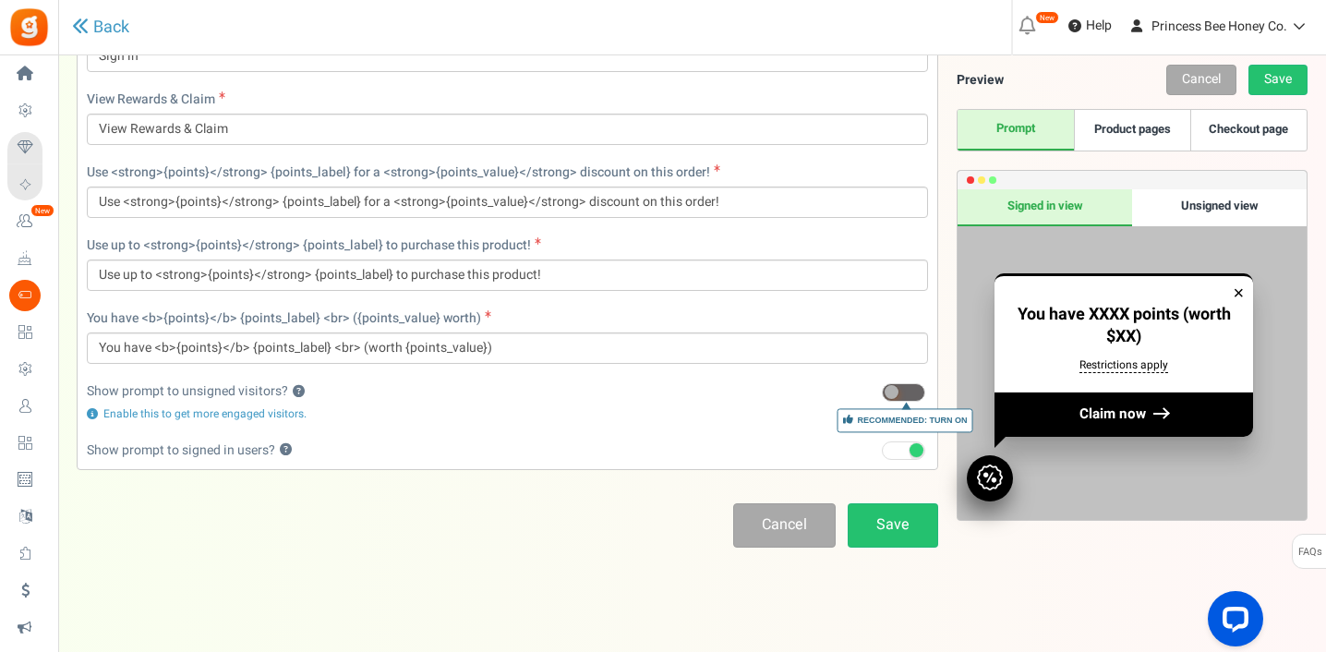
click at [1242, 293] on div "×" at bounding box center [1239, 293] width 11 height 25
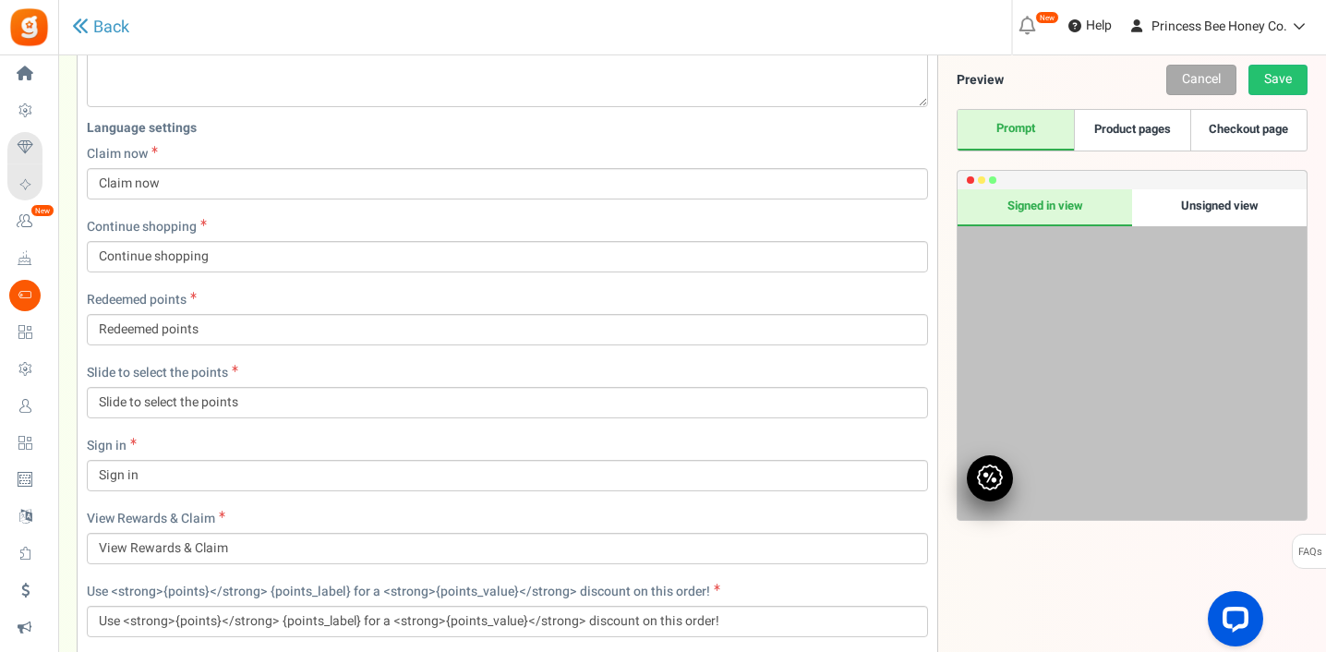
scroll to position [965, 0]
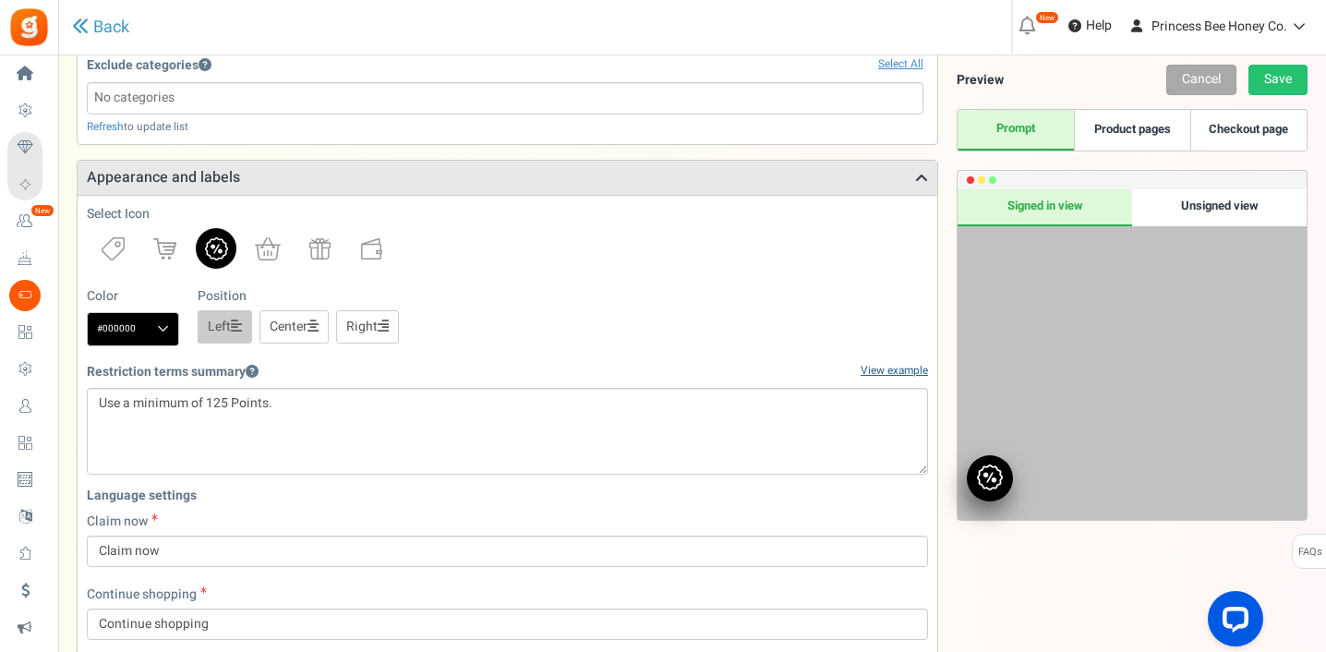
click at [886, 364] on link "View example" at bounding box center [894, 371] width 67 height 16
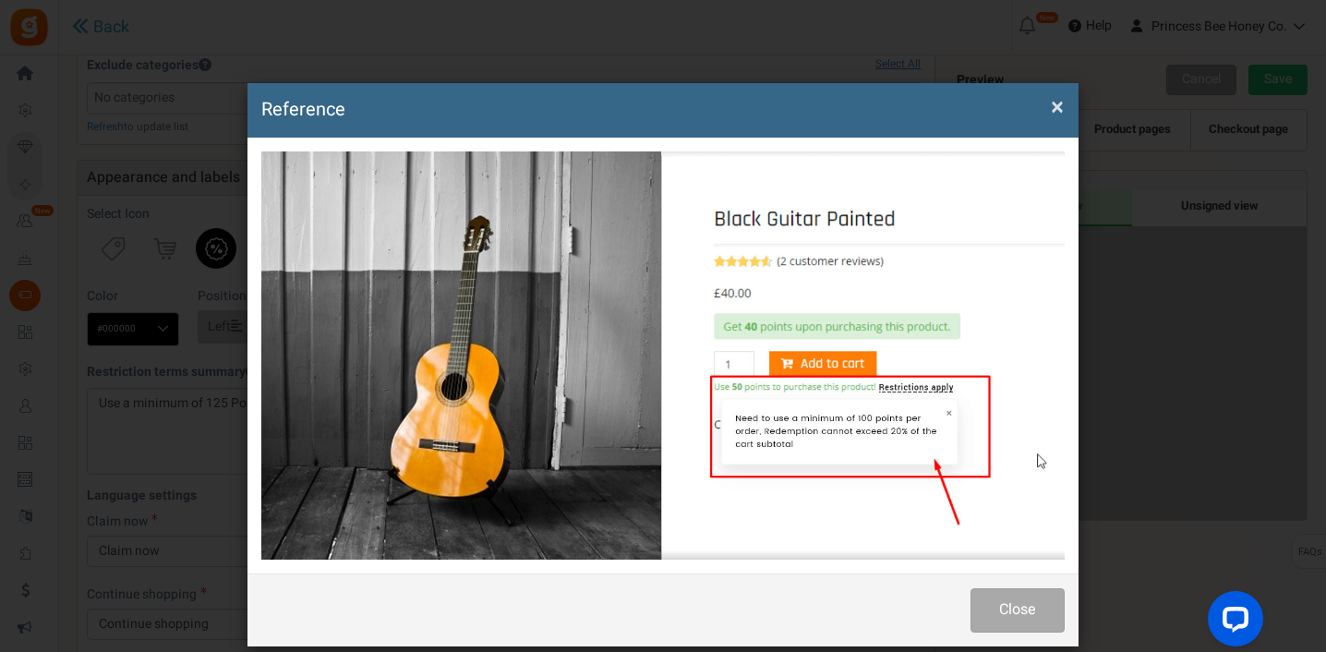
scroll to position [0, 0]
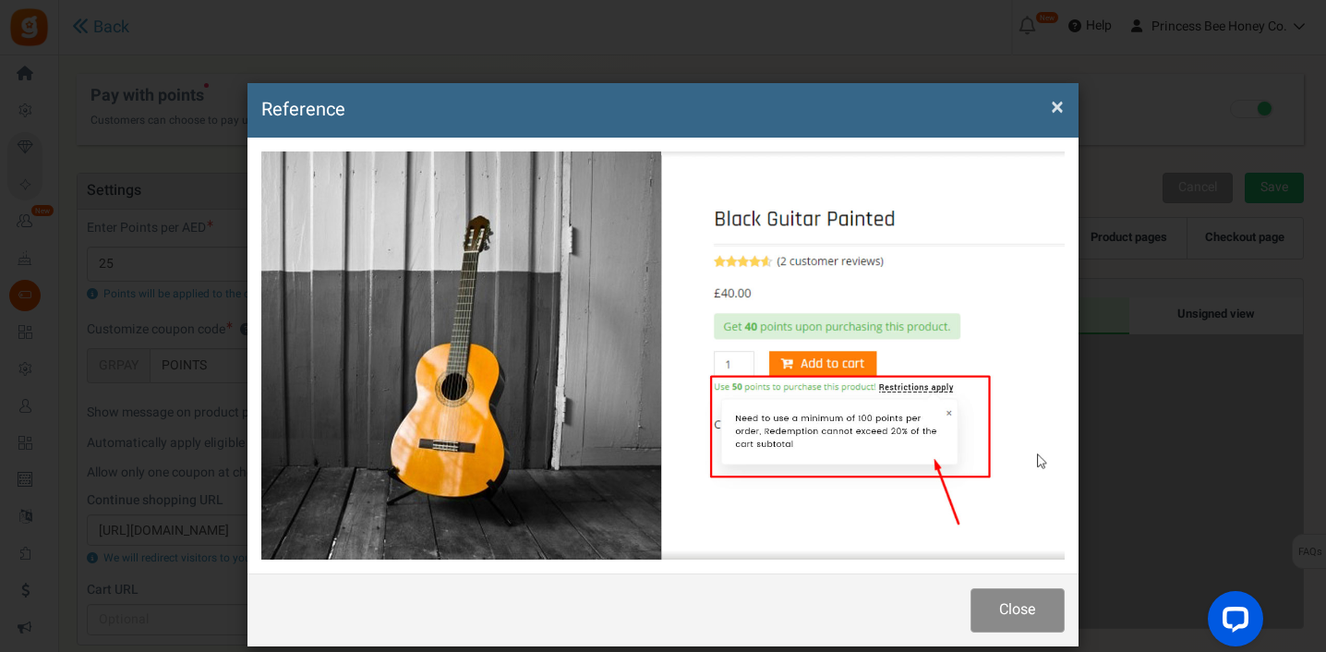
click at [1019, 601] on button "Close" at bounding box center [1018, 609] width 94 height 43
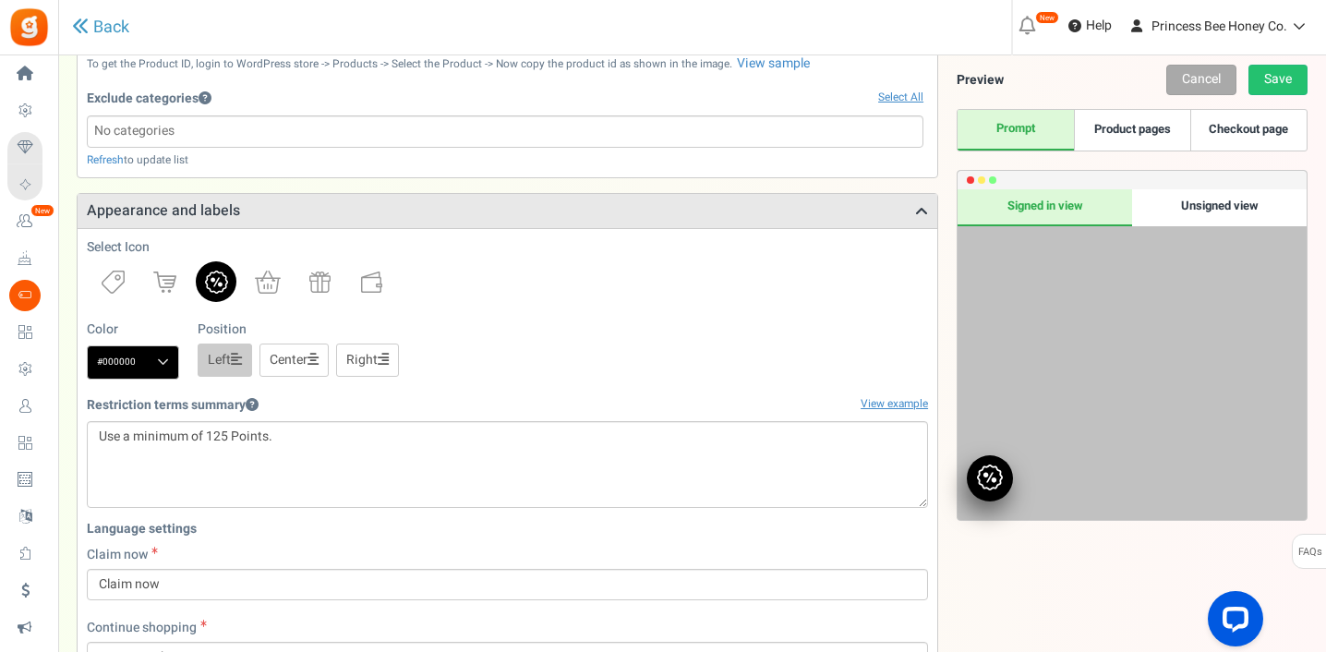
scroll to position [905, 0]
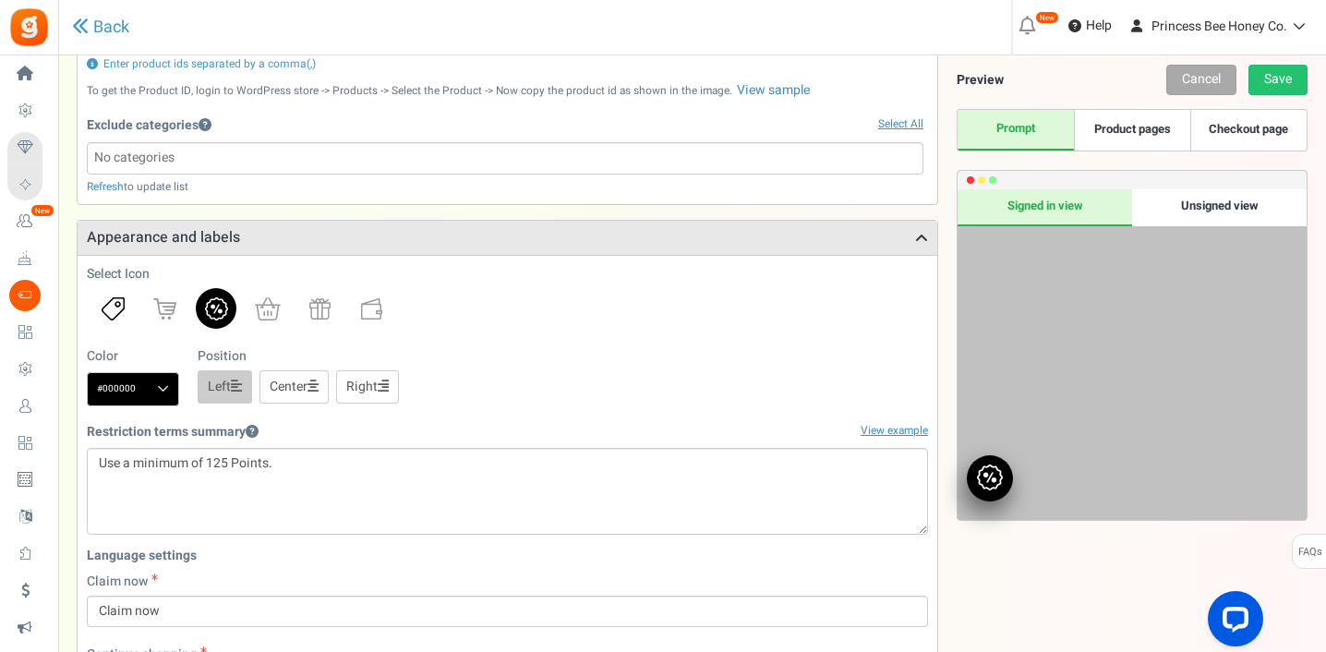
click at [118, 307] on img at bounding box center [113, 308] width 23 height 23
click at [219, 304] on img at bounding box center [216, 308] width 23 height 23
click at [166, 387] on span at bounding box center [163, 389] width 12 height 14
click at [166, 387] on input "#000000" at bounding box center [133, 388] width 92 height 33
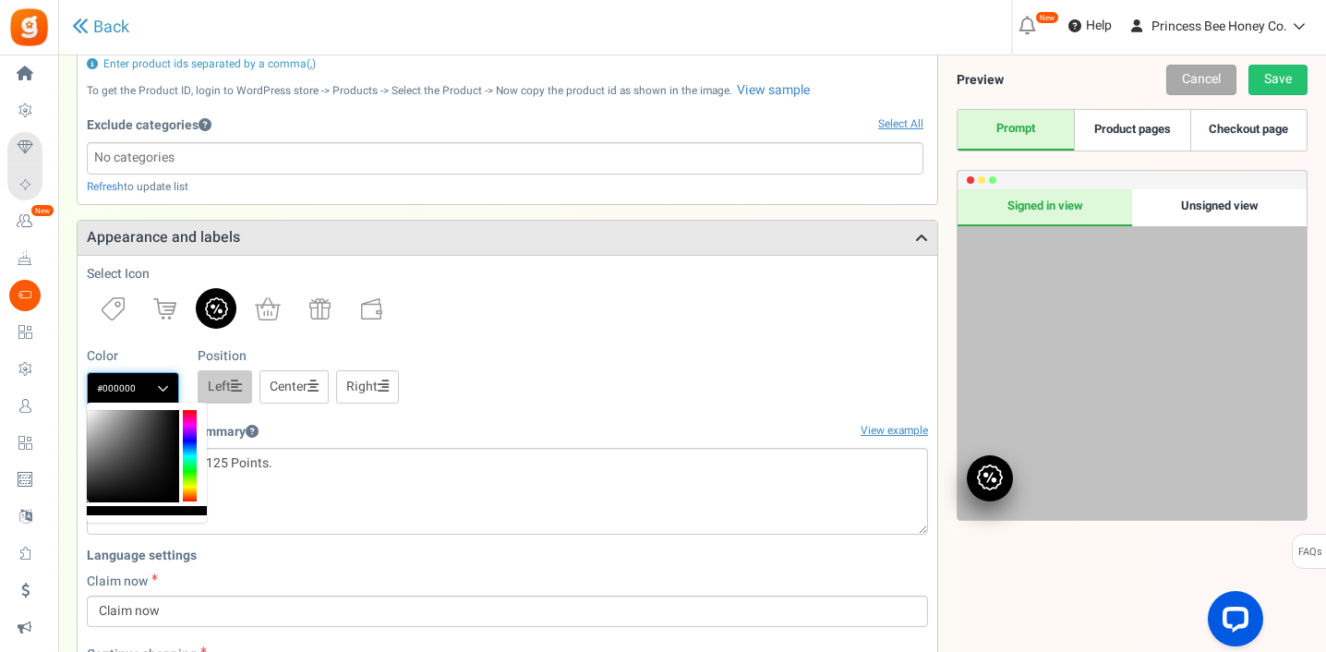
drag, startPoint x: 205, startPoint y: 512, endPoint x: 85, endPoint y: 512, distance: 120.0
click at [85, 512] on body "Install now Back to Home Back to program setup Home Settings Campaigns Purchase…" at bounding box center [663, 300] width 1326 height 2410
click at [91, 416] on div at bounding box center [133, 456] width 92 height 92
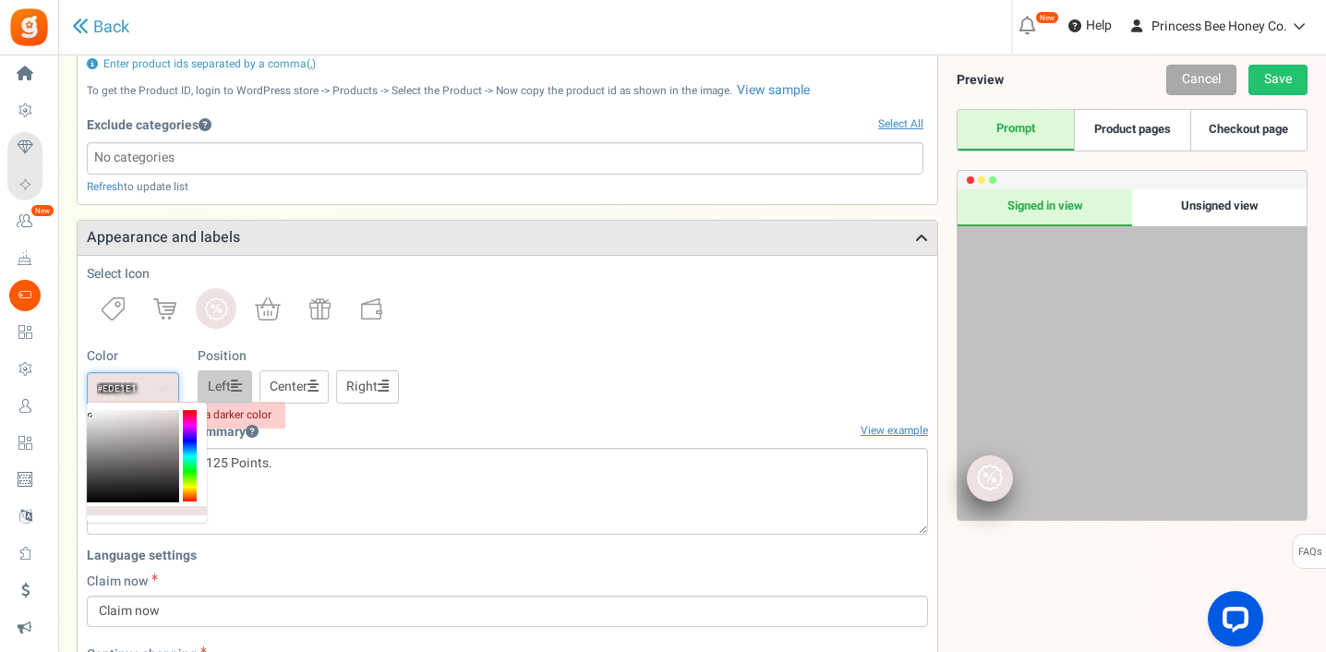
click at [177, 509] on div at bounding box center [147, 510] width 120 height 9
click at [122, 509] on div at bounding box center [147, 510] width 120 height 9
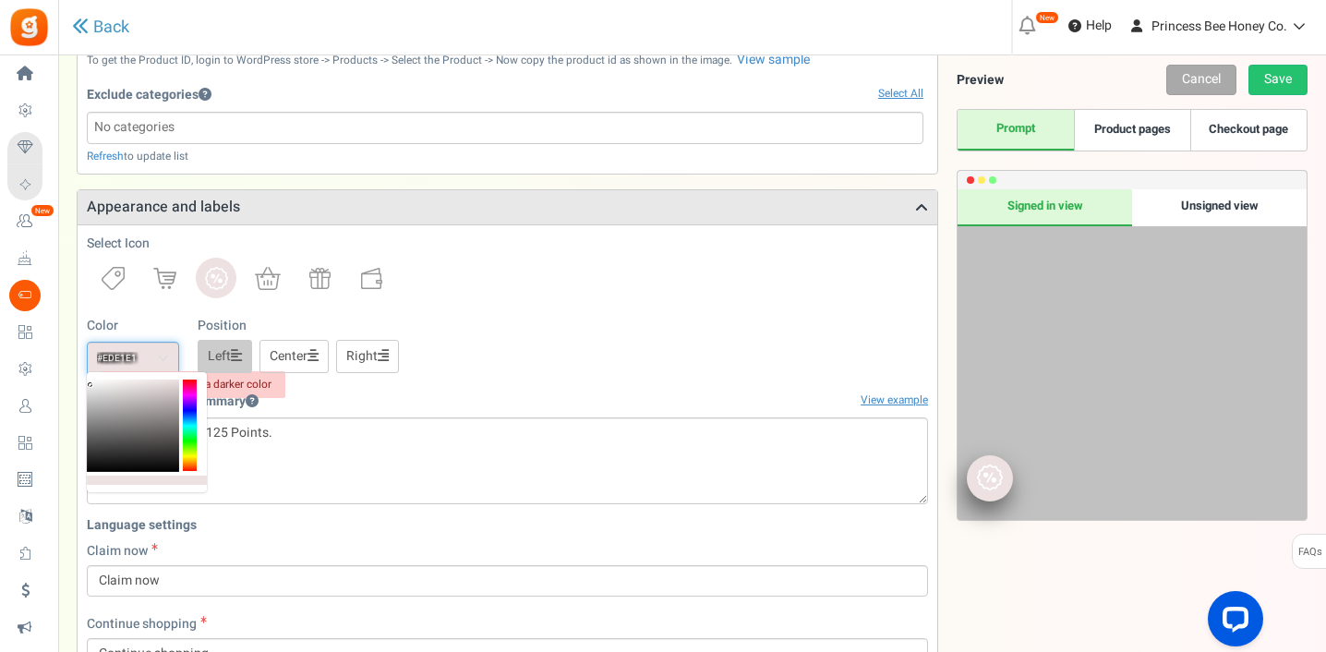
scroll to position [906, 0]
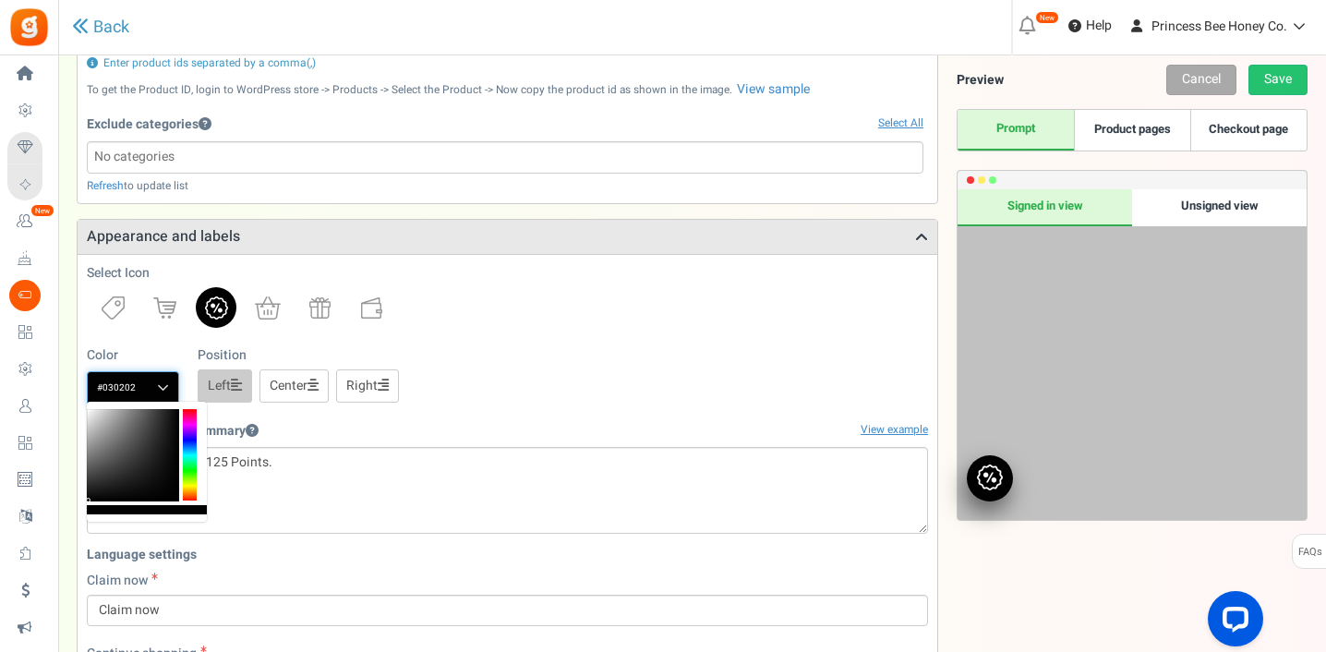
type input "#000000"
drag, startPoint x: 88, startPoint y: 415, endPoint x: 78, endPoint y: 522, distance: 107.6
click at [78, 522] on body "Install now Back to Home Back to program setup Home Settings Campaigns Purchase…" at bounding box center [663, 299] width 1326 height 2410
click at [340, 423] on div "Restriction terms summary View example" at bounding box center [507, 431] width 841 height 32
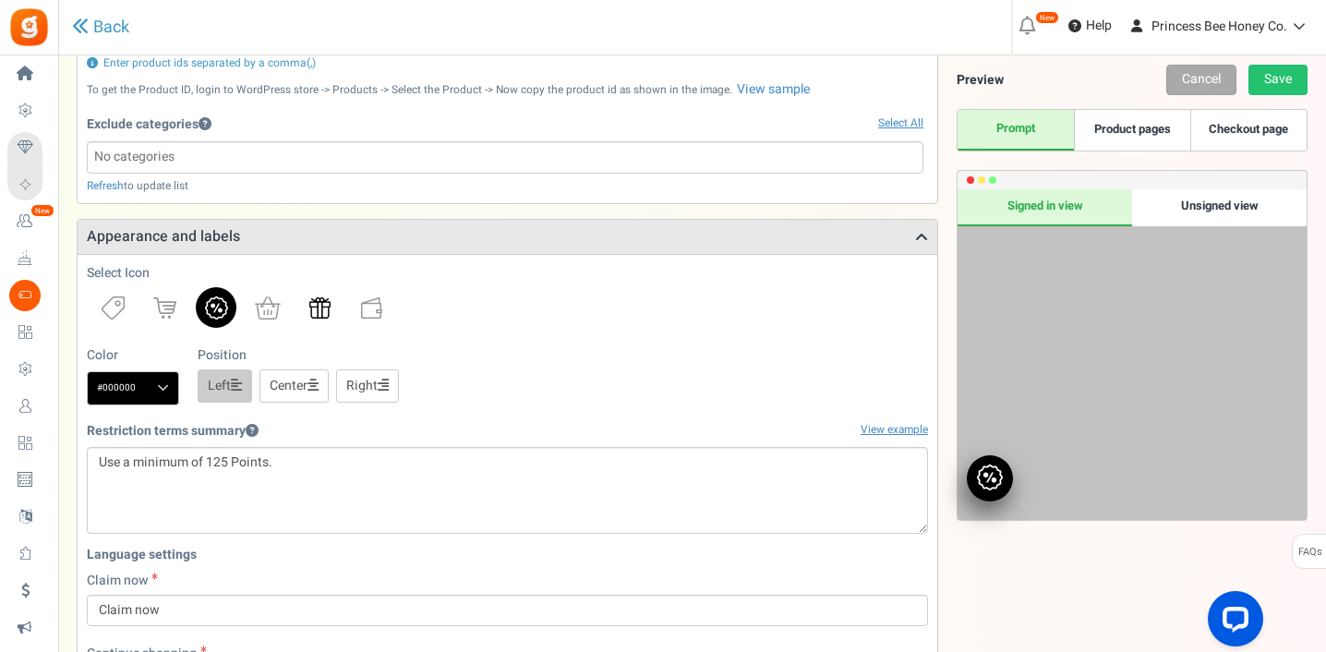
click at [320, 307] on img at bounding box center [319, 307] width 21 height 21
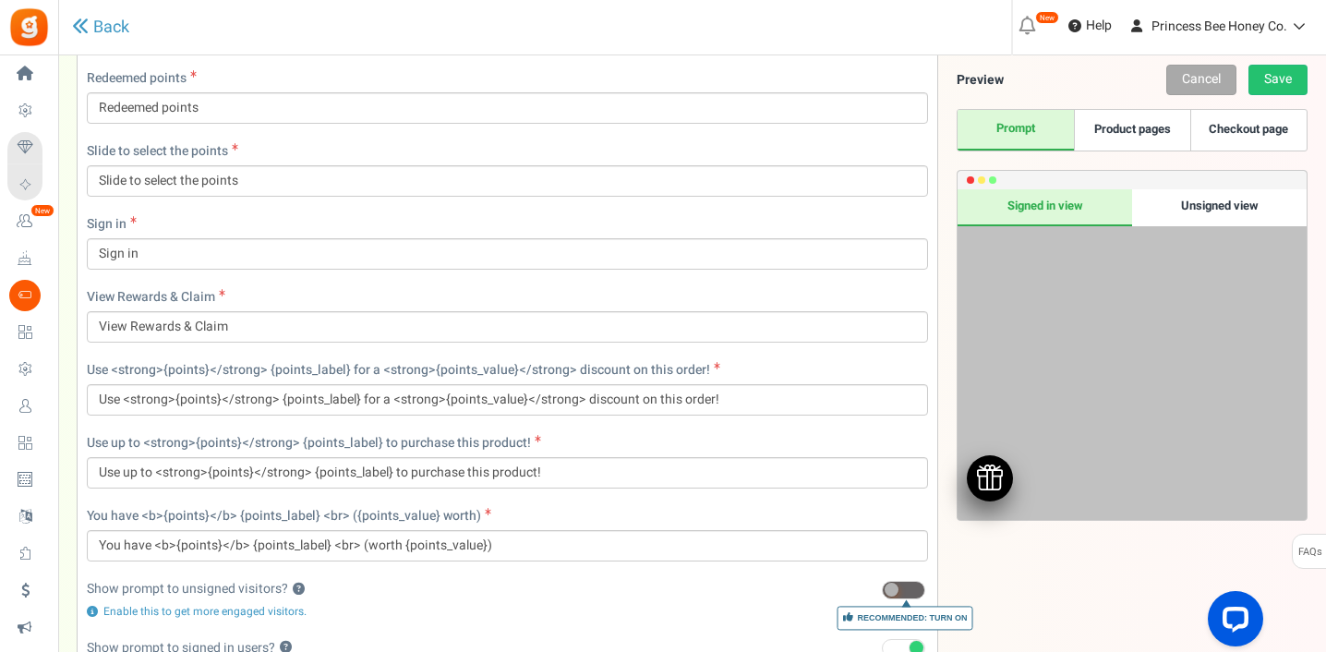
scroll to position [1689, 0]
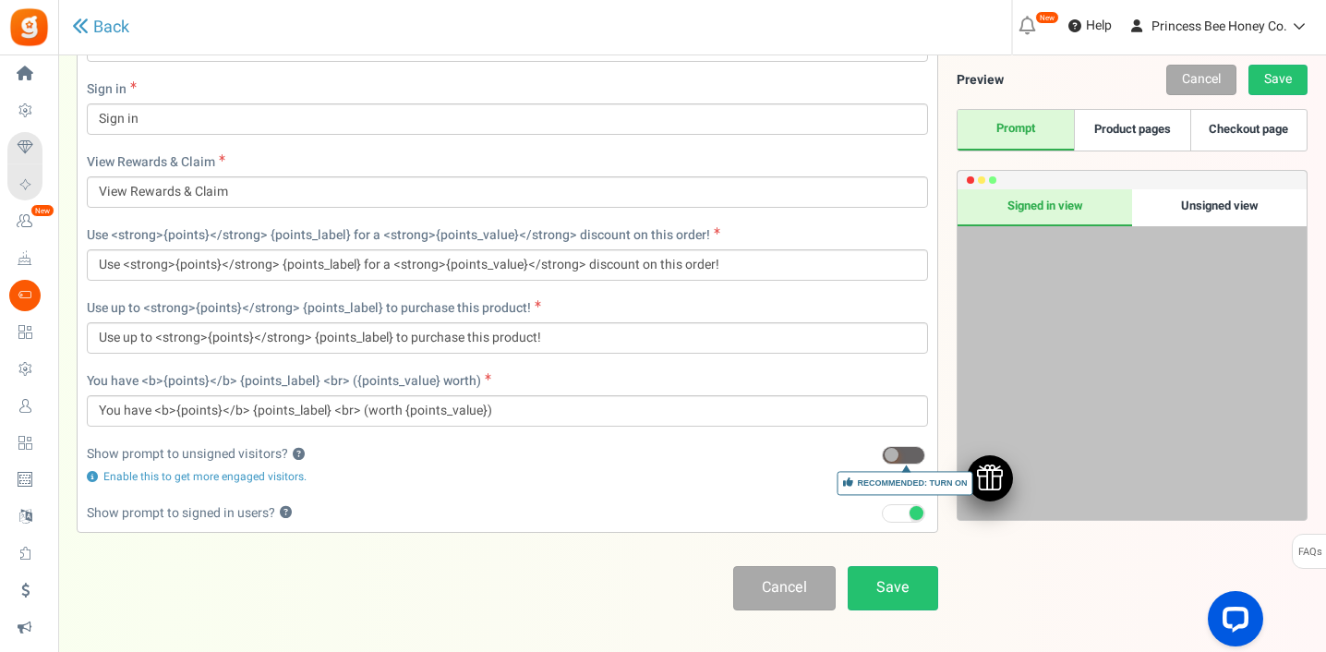
click at [1211, 212] on div "Unsigned view" at bounding box center [1219, 207] width 175 height 37
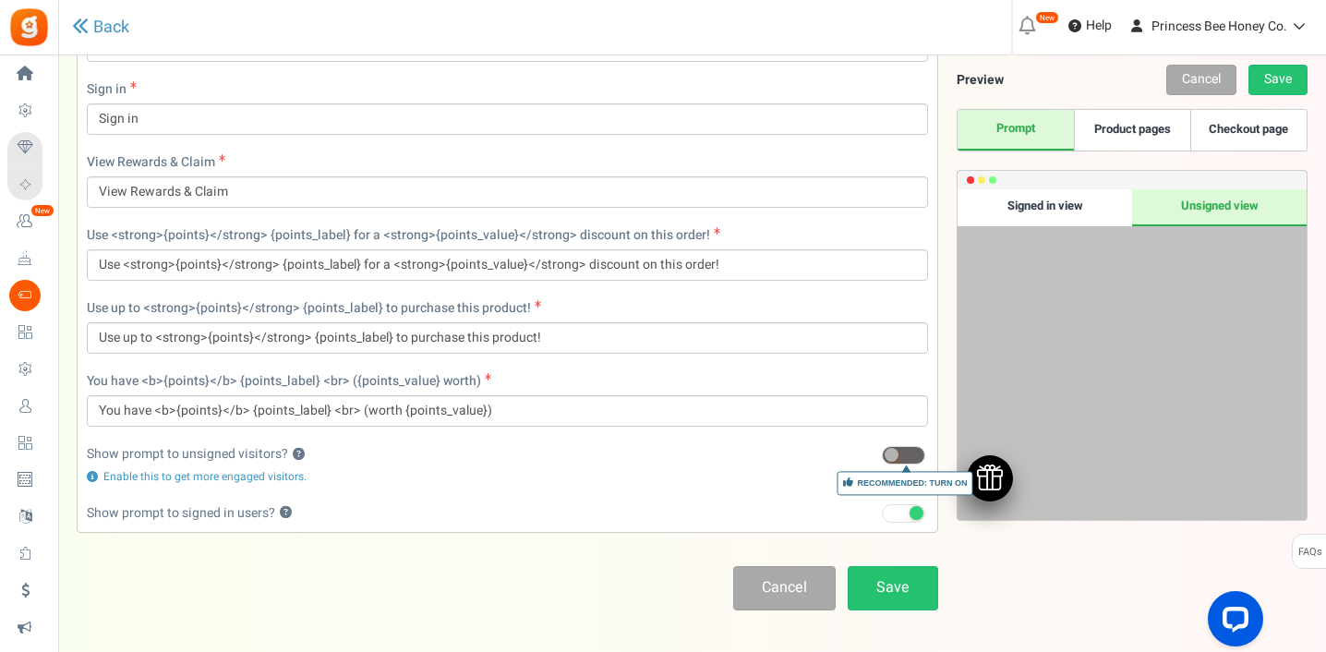
click at [1030, 211] on div "Signed in view" at bounding box center [1045, 207] width 175 height 37
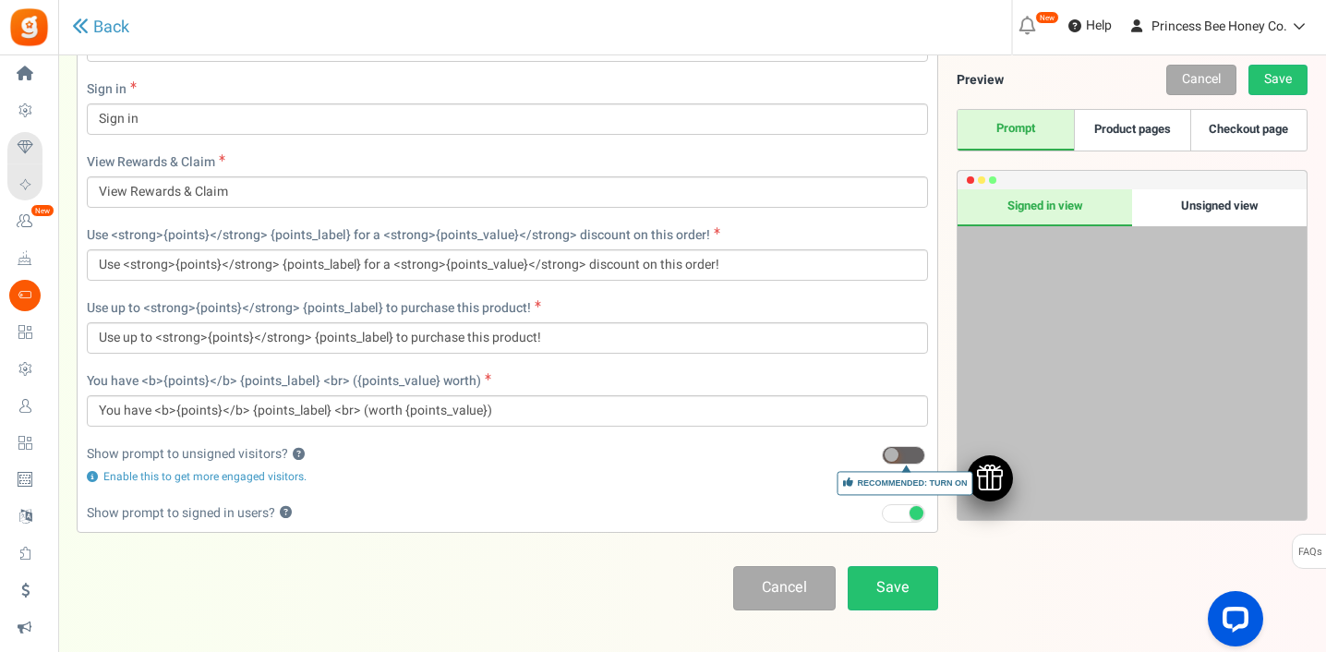
click at [989, 474] on img at bounding box center [990, 477] width 26 height 26
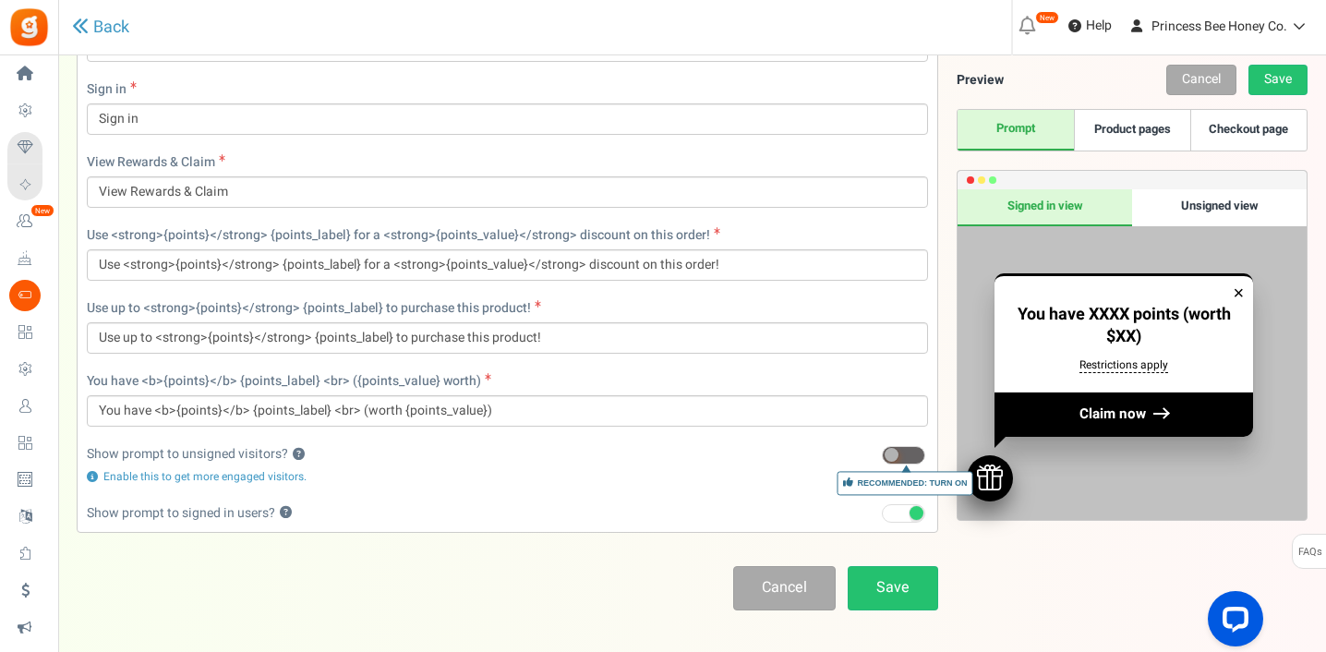
click at [1238, 294] on div "×" at bounding box center [1239, 293] width 11 height 25
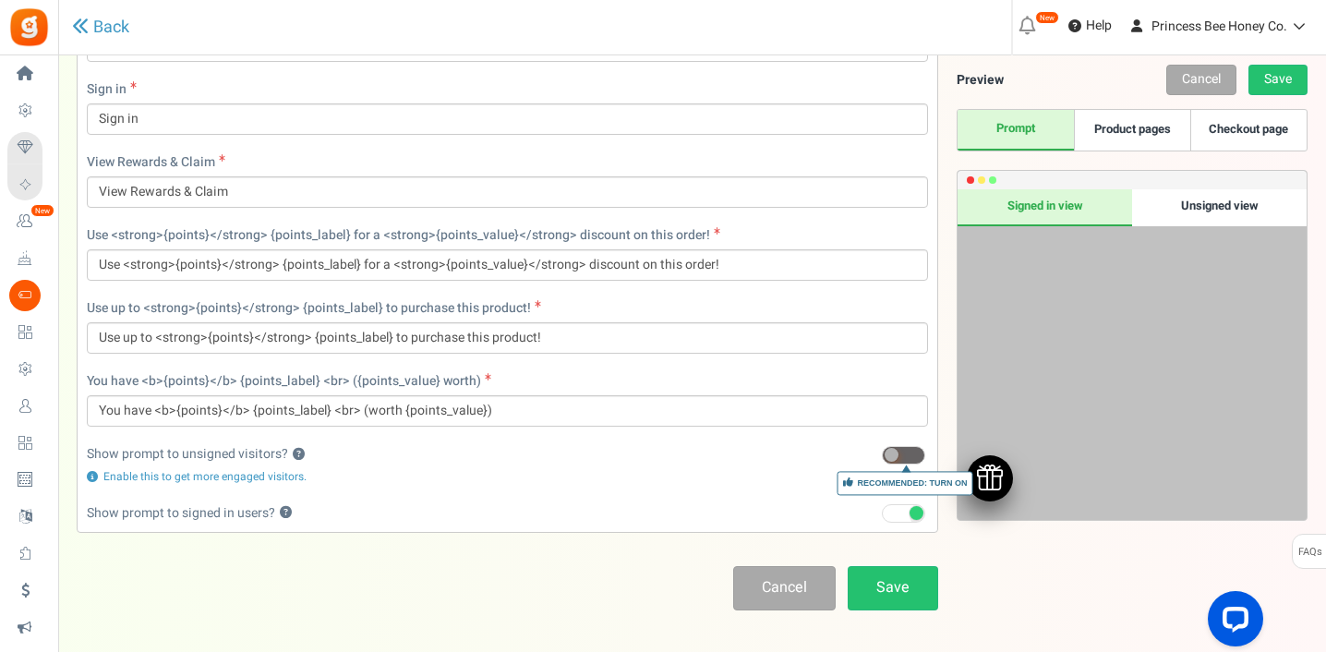
click at [1217, 207] on div "Unsigned view" at bounding box center [1219, 207] width 175 height 37
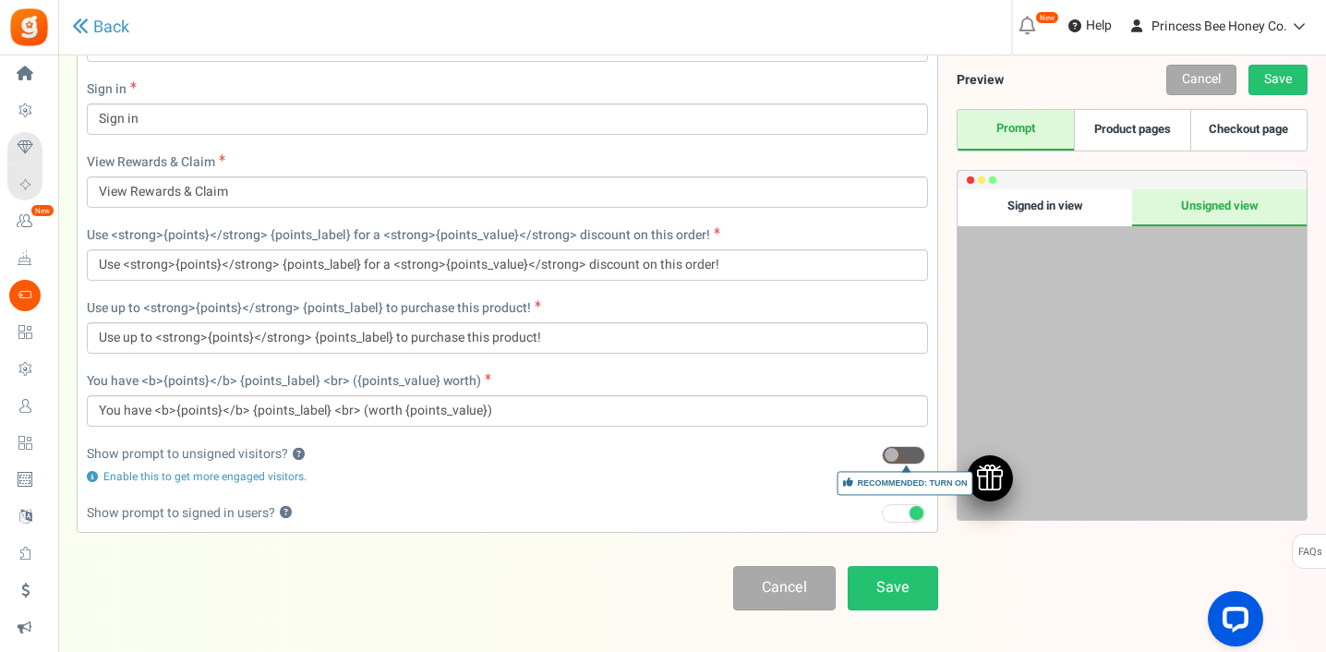
click at [1049, 199] on div "Signed in view" at bounding box center [1045, 207] width 175 height 37
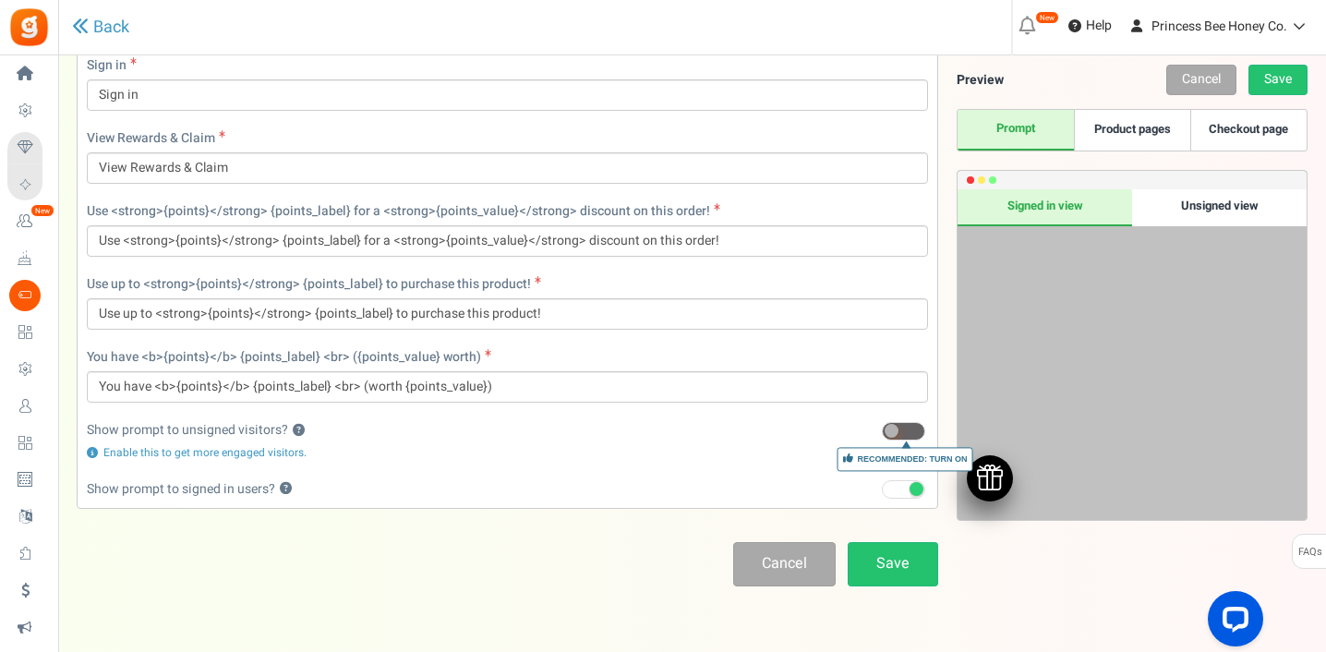
scroll to position [1717, 0]
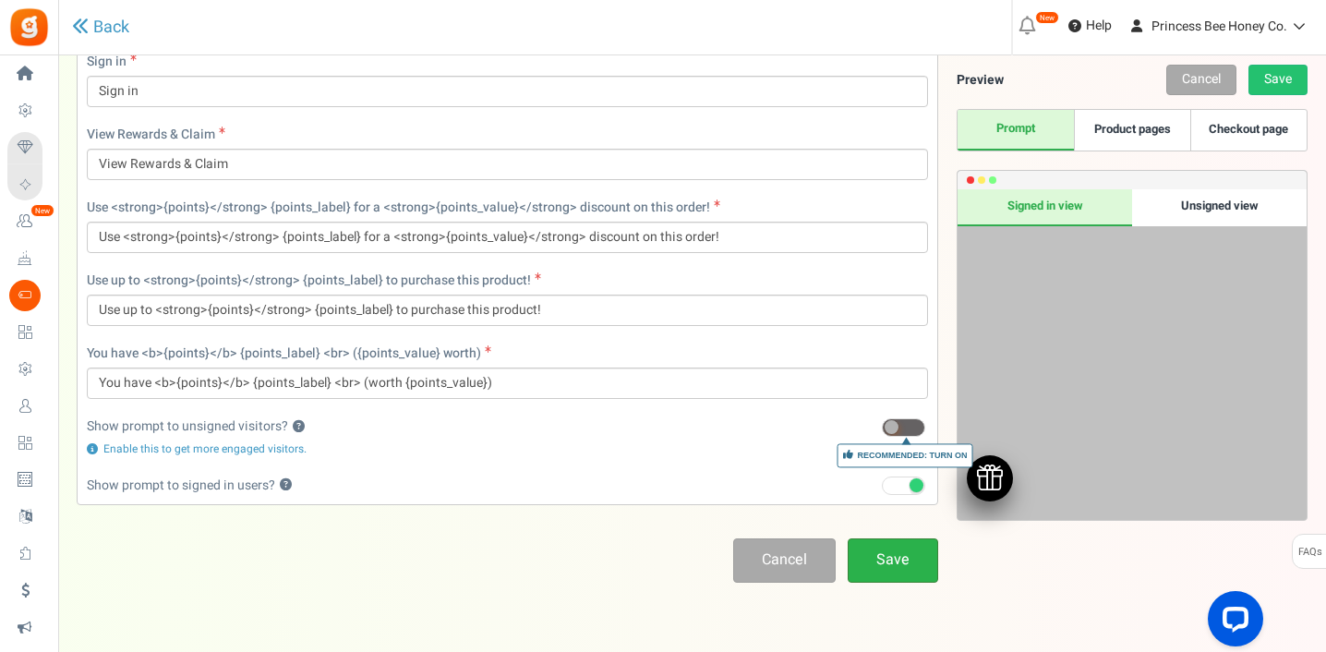
click at [913, 562] on link "Save" at bounding box center [893, 559] width 90 height 43
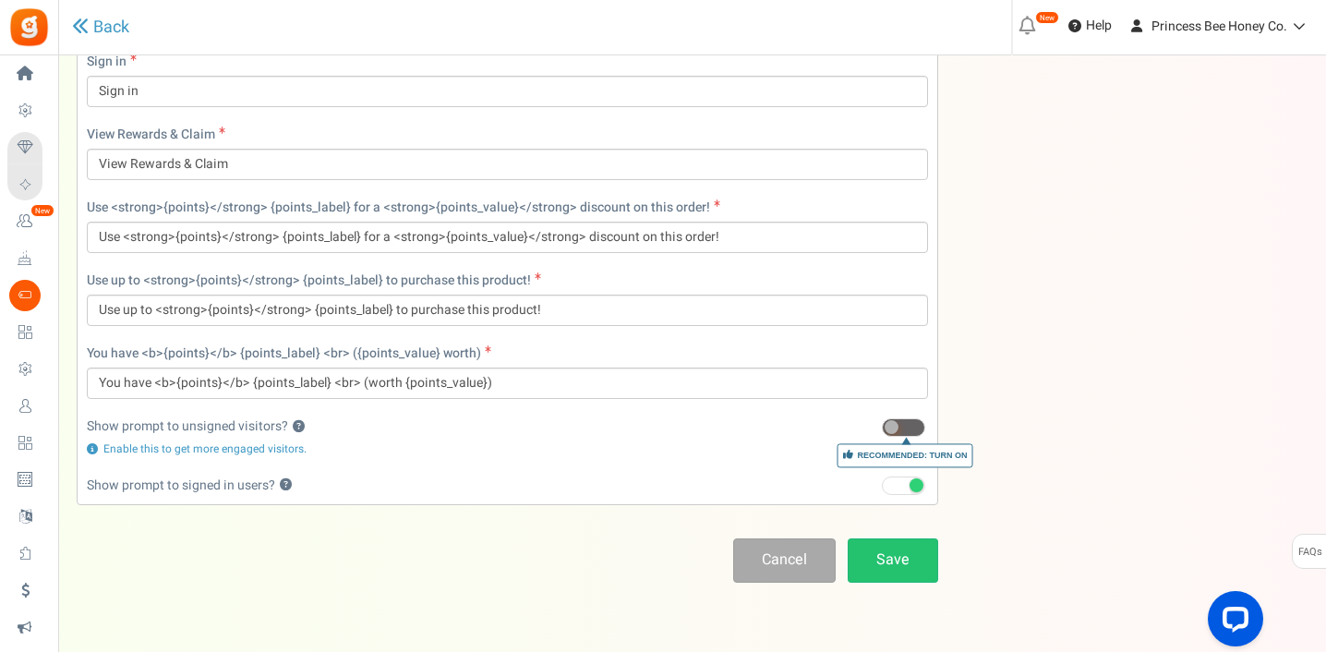
scroll to position [61, 0]
